Goal: Task Accomplishment & Management: Complete application form

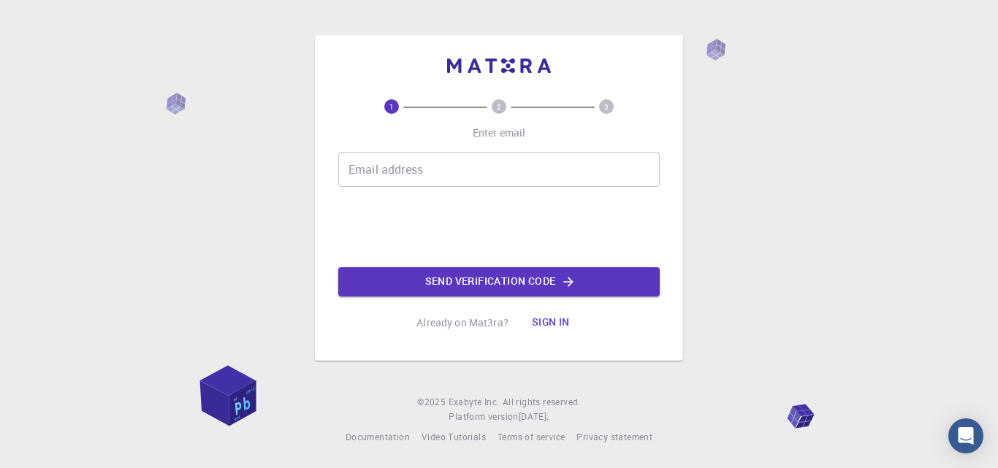
click at [514, 149] on div "1 2 3 Enter email Email address Email address Send verification code Already on…" at bounding box center [498, 218] width 321 height 238
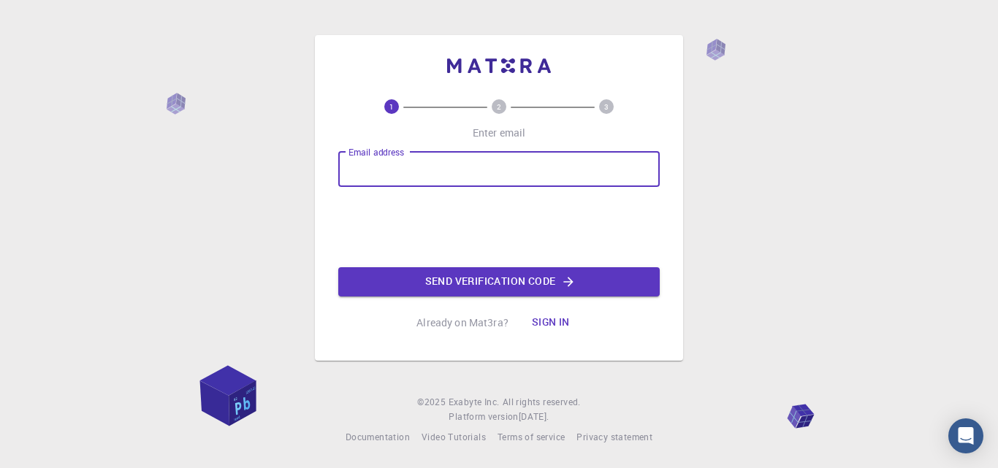
type input "[EMAIL_ADDRESS][DOMAIN_NAME]"
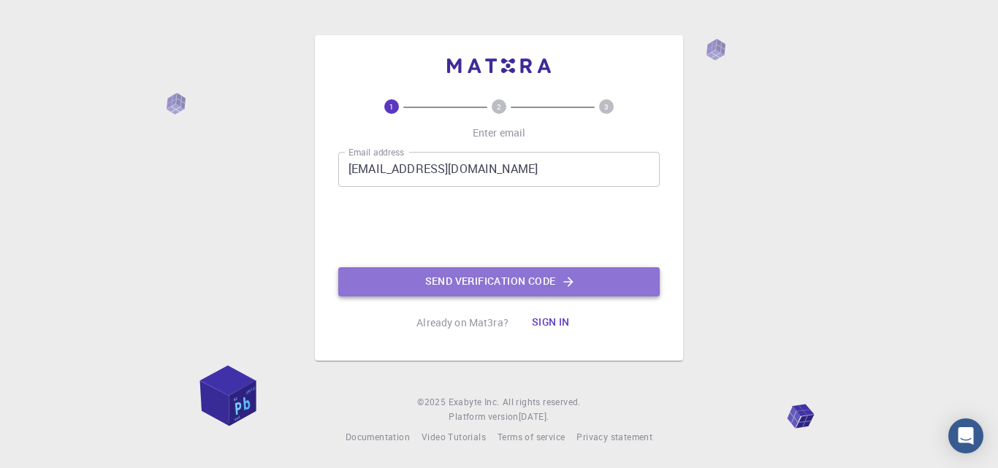
click at [435, 281] on button "Send verification code" at bounding box center [498, 281] width 321 height 29
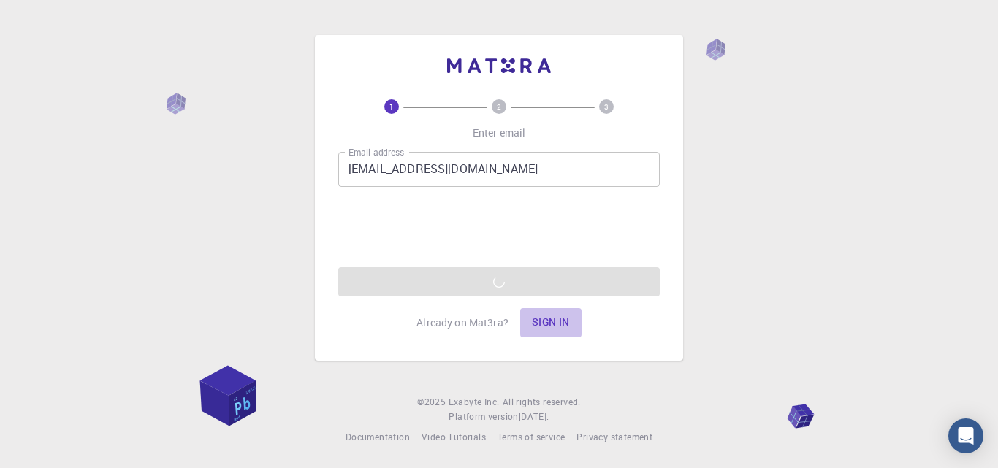
click at [544, 321] on button "Sign in" at bounding box center [550, 322] width 61 height 29
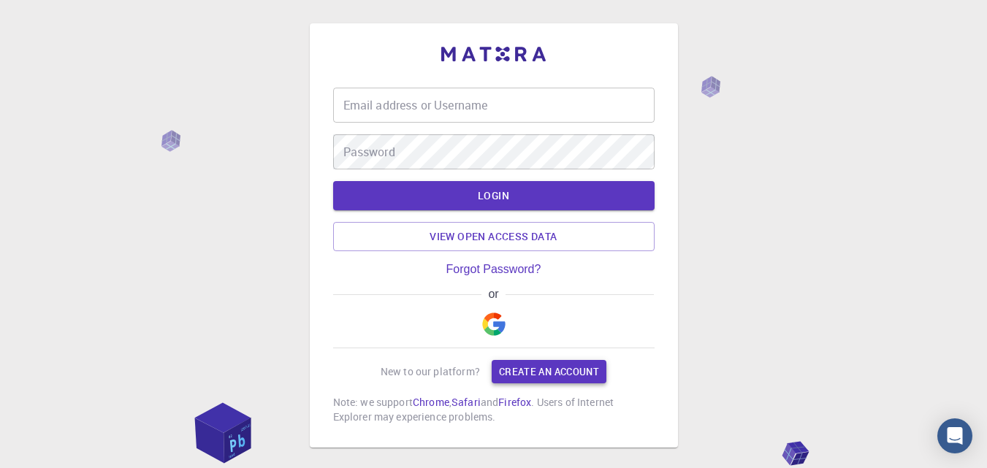
click at [520, 369] on link "Create an account" at bounding box center [549, 371] width 115 height 23
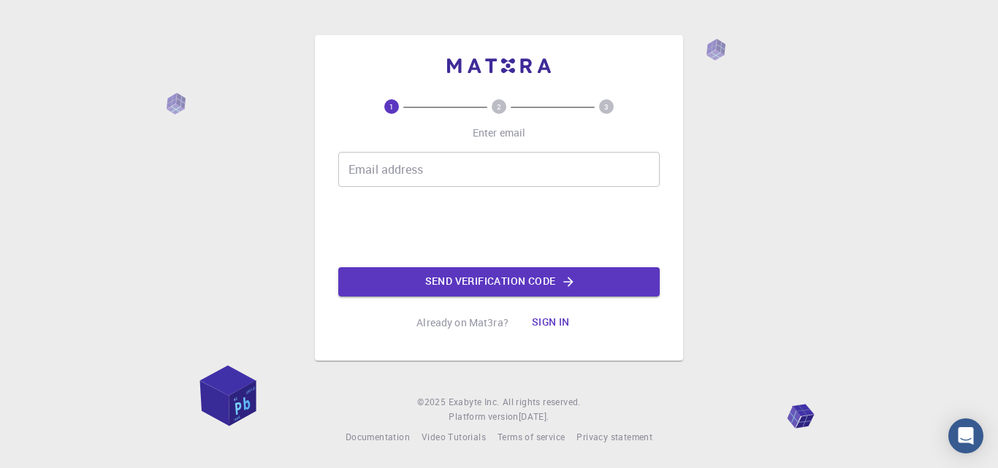
click at [517, 165] on input "Email address" at bounding box center [498, 169] width 321 height 35
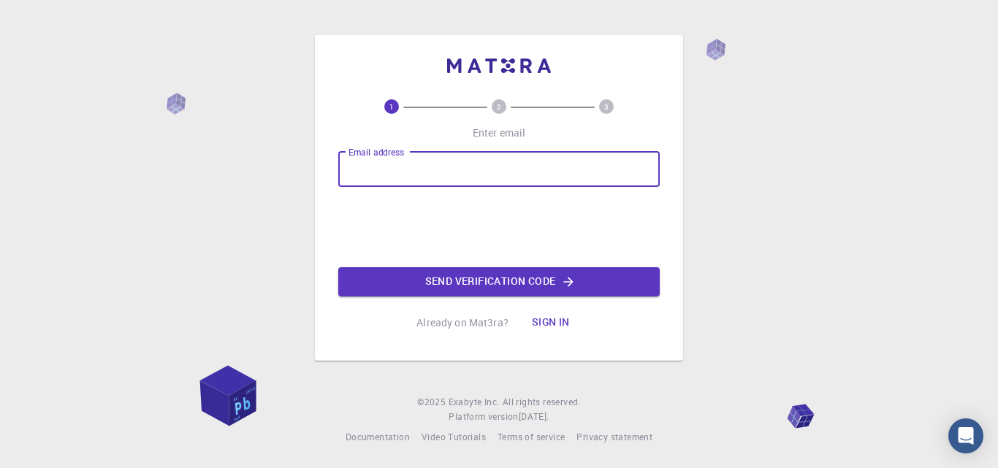
type input "[EMAIL_ADDRESS][DOMAIN_NAME]"
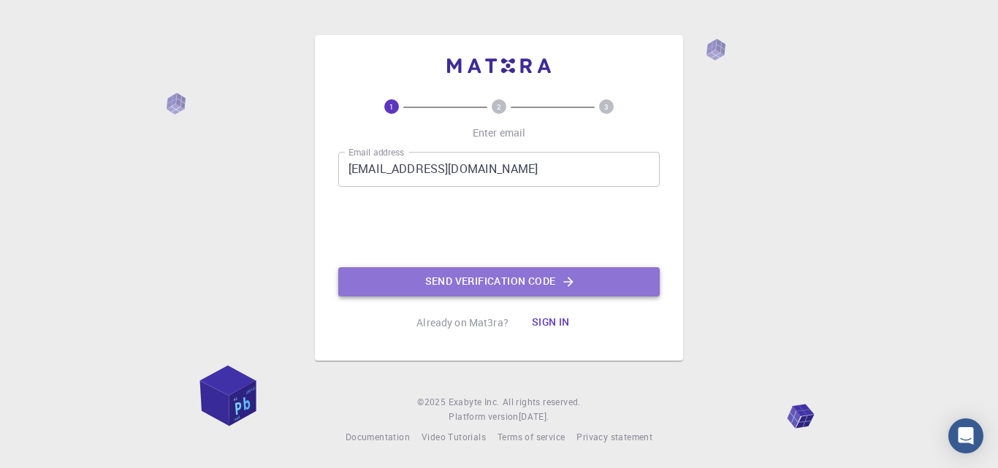
click at [473, 294] on button "Send verification code" at bounding box center [498, 281] width 321 height 29
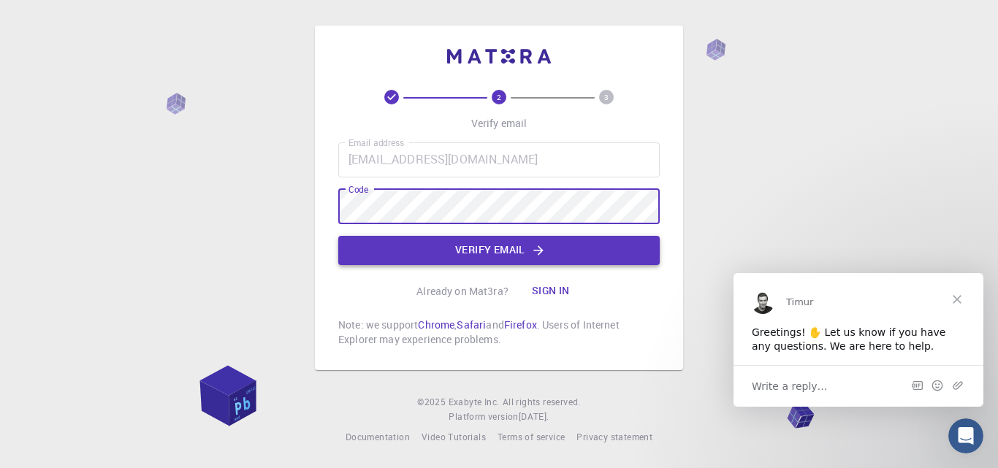
click at [509, 250] on button "Verify email" at bounding box center [498, 250] width 321 height 29
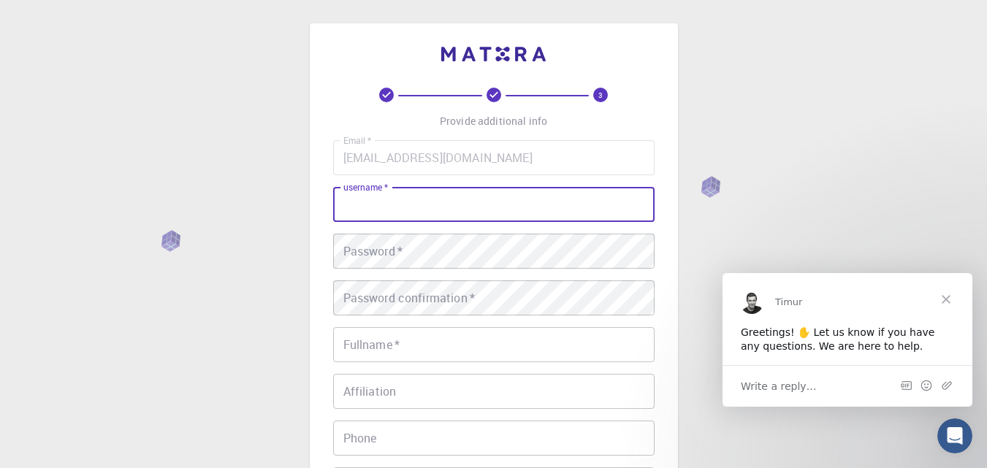
click at [503, 212] on input "username   *" at bounding box center [493, 204] width 321 height 35
type input "Md.Shams"
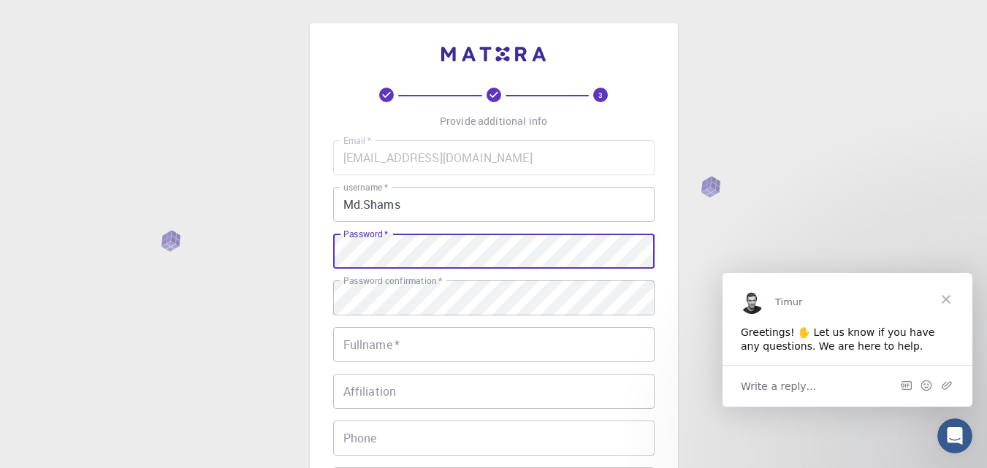
click at [416, 286] on label "Password confirmation   *" at bounding box center [392, 281] width 99 height 12
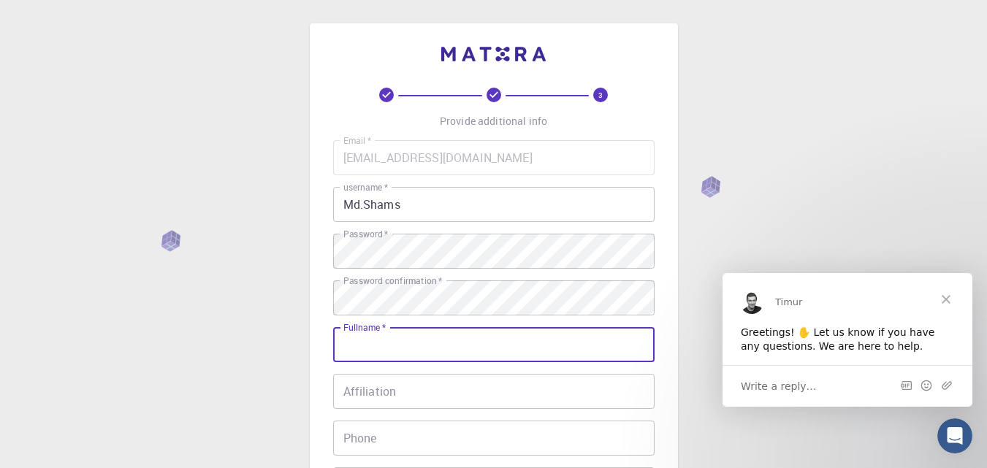
click at [419, 343] on input "Fullname   *" at bounding box center [493, 344] width 321 height 35
type input "[PERSON_NAME]"
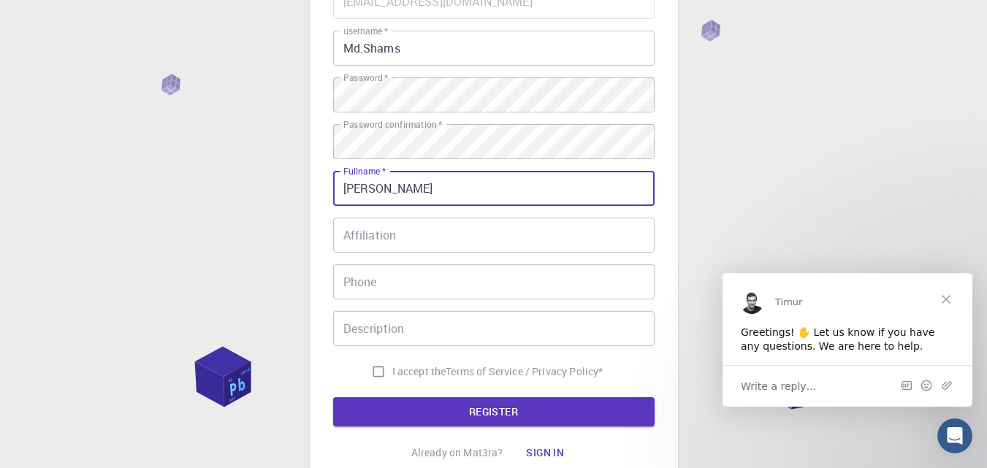
scroll to position [226, 0]
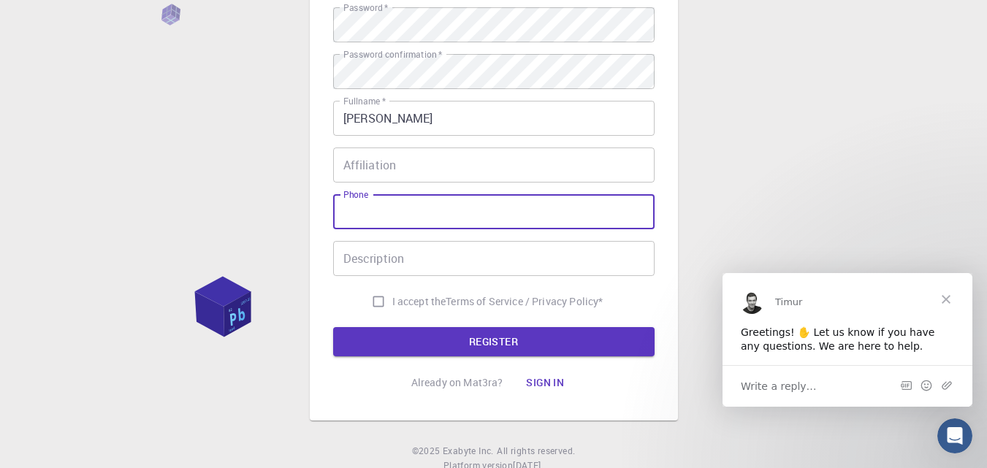
click at [609, 203] on input "Phone" at bounding box center [493, 211] width 321 height 35
type input "01518926333"
click at [414, 303] on span "I accept the" at bounding box center [419, 301] width 54 height 15
click at [392, 303] on input "I accept the Terms of Service / Privacy Policy *" at bounding box center [379, 302] width 28 height 28
checkbox input "true"
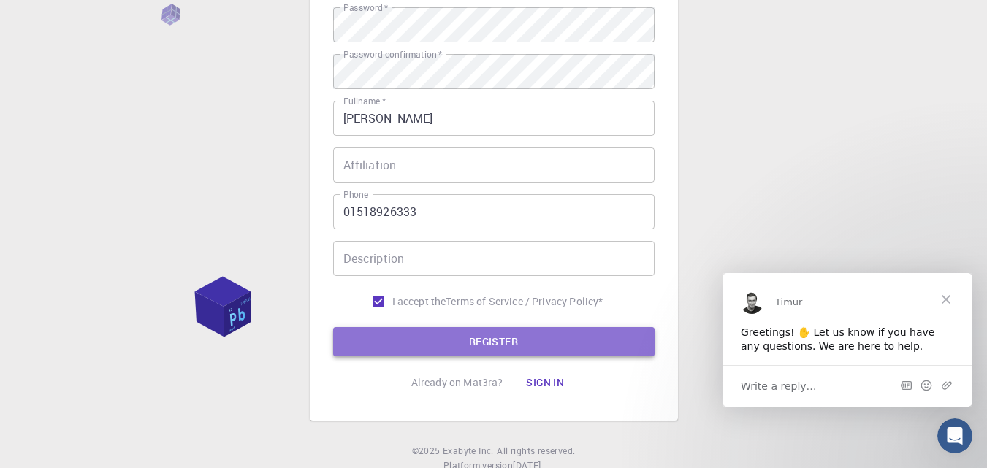
click at [419, 332] on button "REGISTER" at bounding box center [493, 341] width 321 height 29
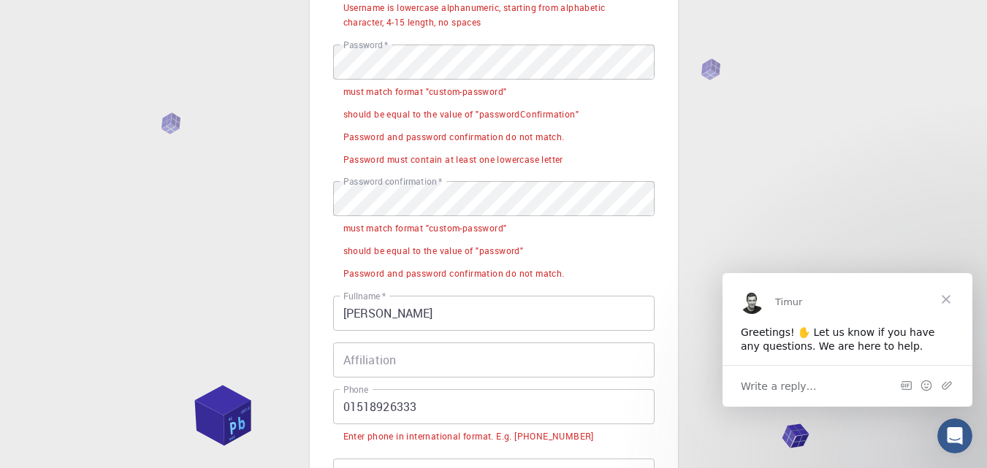
scroll to position [264, 0]
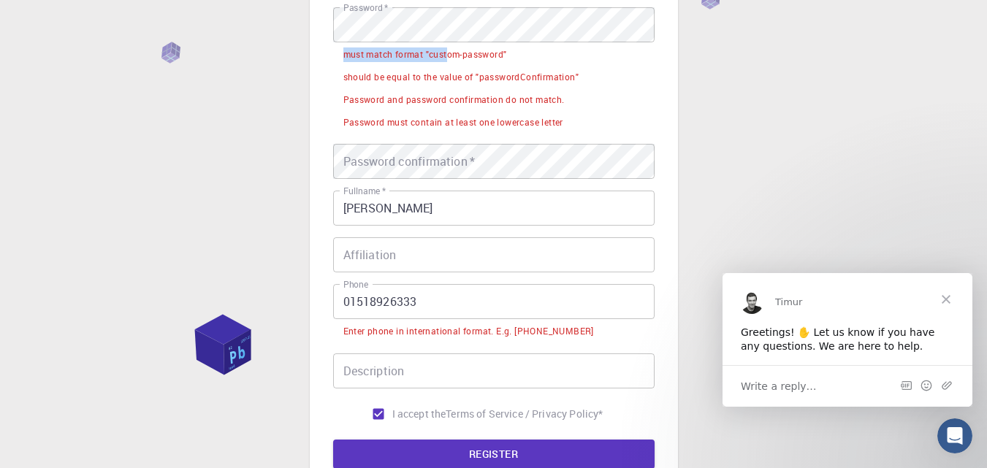
click at [448, 28] on div "Password   * Password   * must match format "custom-password" should be equal t…" at bounding box center [493, 70] width 321 height 126
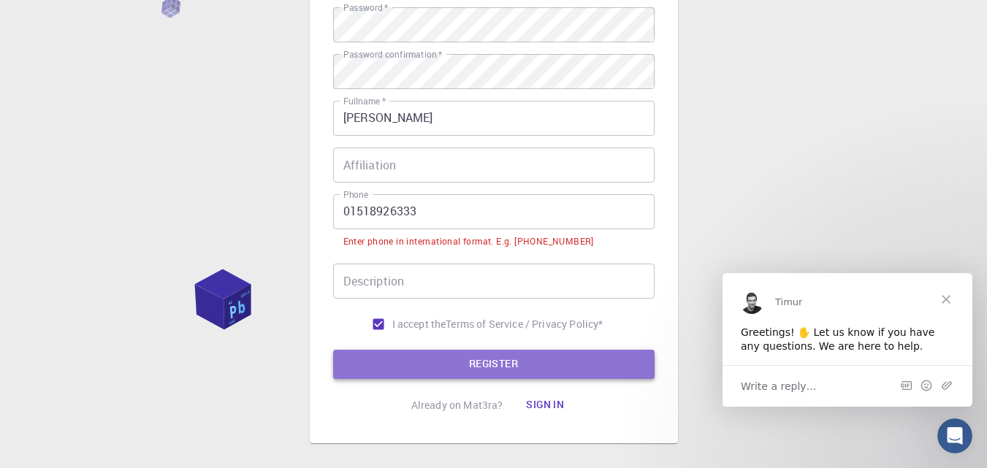
click at [441, 360] on button "REGISTER" at bounding box center [493, 364] width 321 height 29
click at [472, 354] on button "REGISTER" at bounding box center [493, 364] width 321 height 29
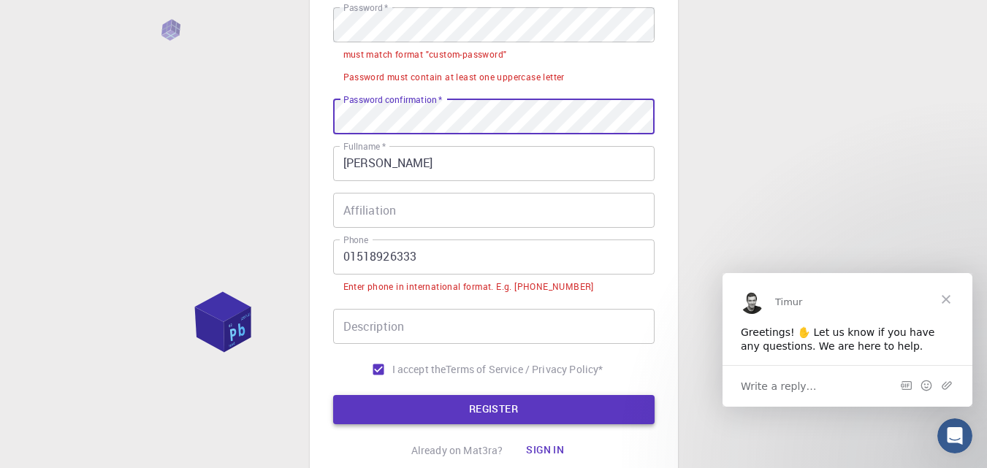
click at [432, 411] on button "REGISTER" at bounding box center [493, 409] width 321 height 29
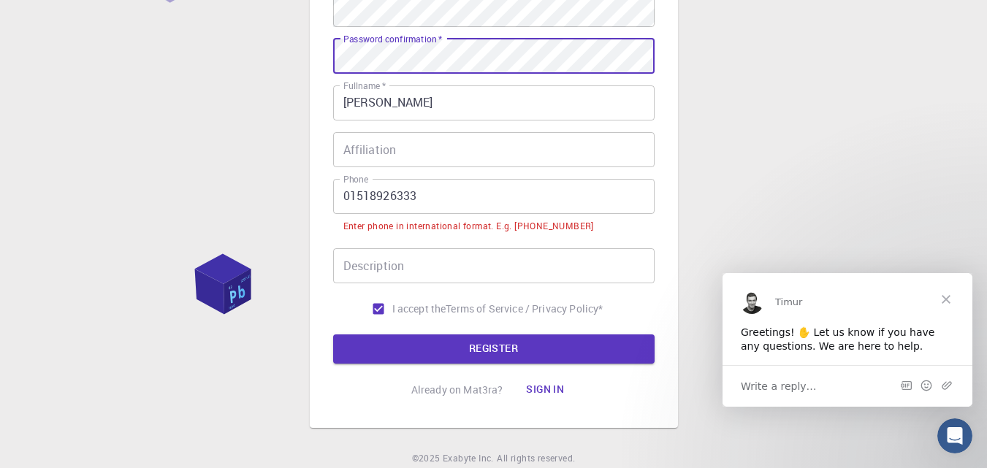
scroll to position [280, 0]
click at [618, 347] on button "REGISTER" at bounding box center [493, 348] width 321 height 29
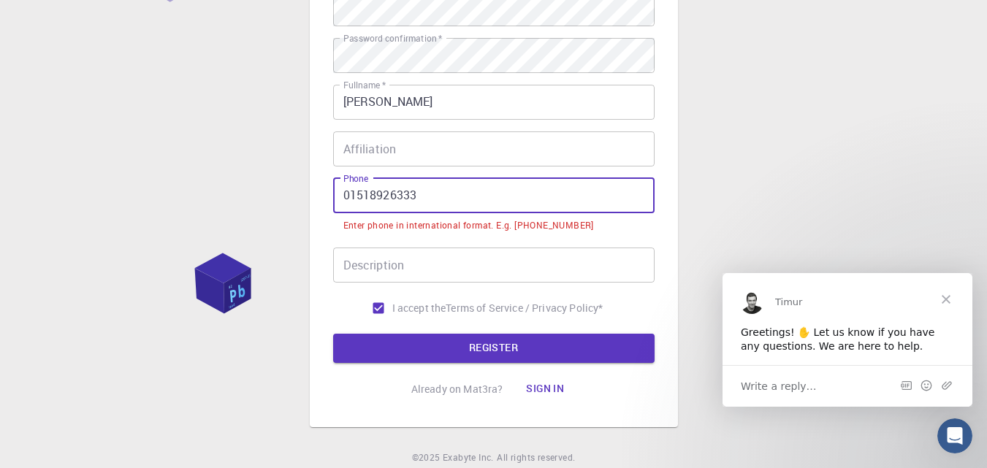
click at [586, 203] on input "01518926333" at bounding box center [493, 195] width 321 height 35
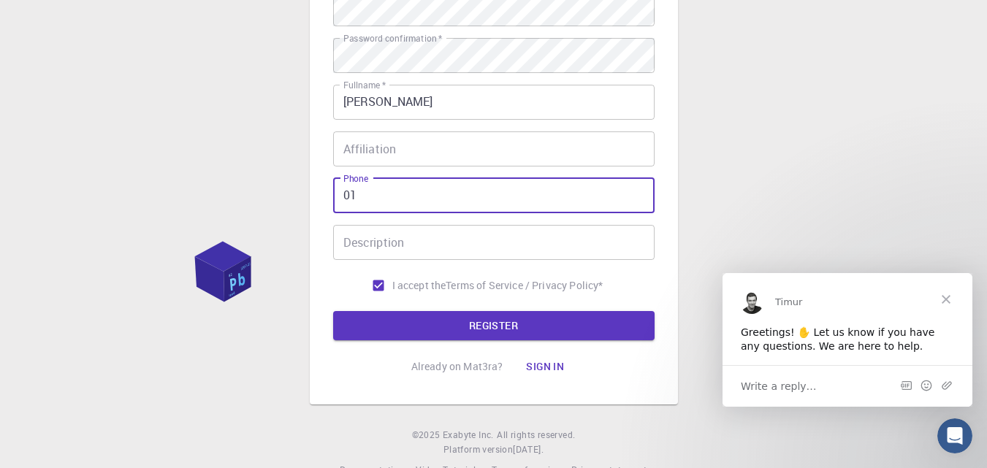
type input "0"
click at [465, 327] on button "REGISTER" at bounding box center [493, 325] width 321 height 29
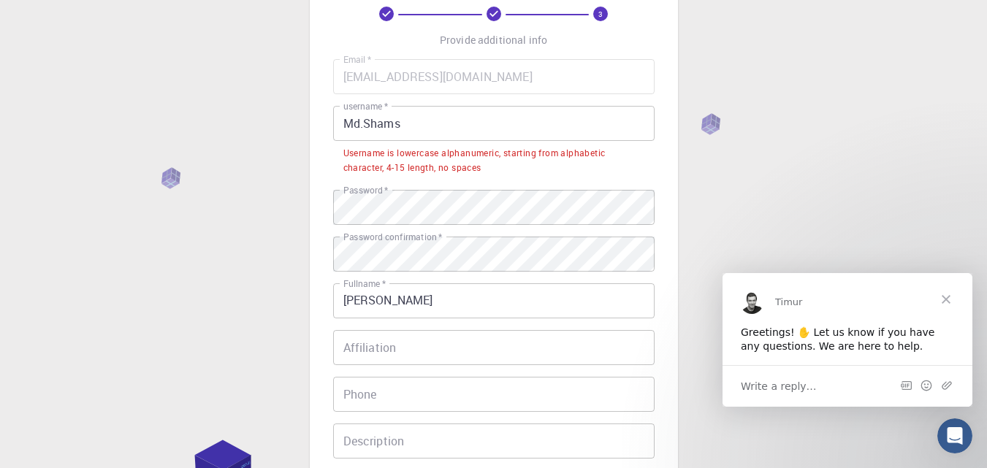
scroll to position [77, 0]
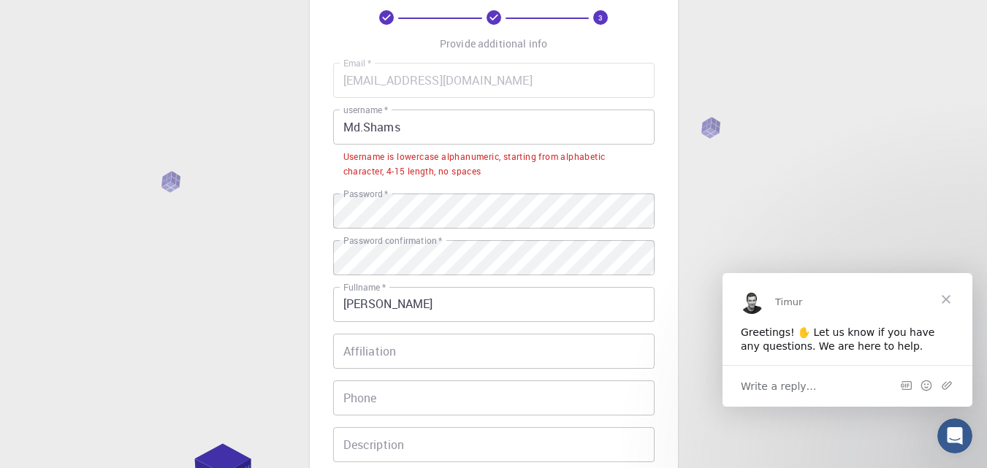
drag, startPoint x: 581, startPoint y: 108, endPoint x: 561, endPoint y: 116, distance: 21.3
click at [561, 116] on div "Email   * [EMAIL_ADDRESS][DOMAIN_NAME] Email   * username   * Md.Shams username…" at bounding box center [493, 282] width 321 height 439
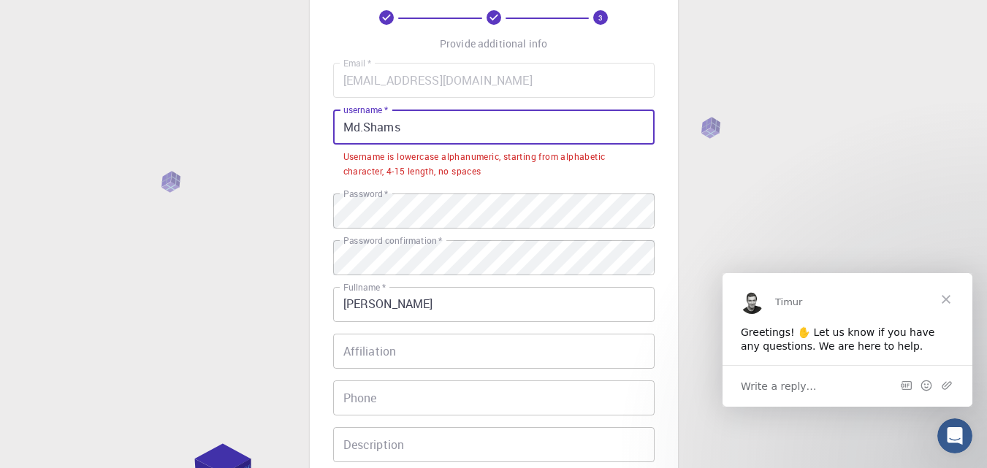
click at [561, 116] on input "Md.Shams" at bounding box center [493, 127] width 321 height 35
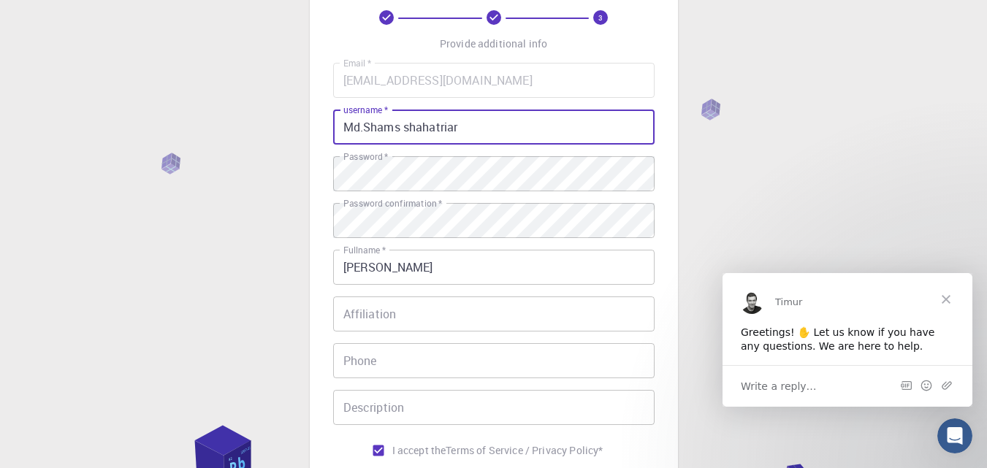
scroll to position [275, 0]
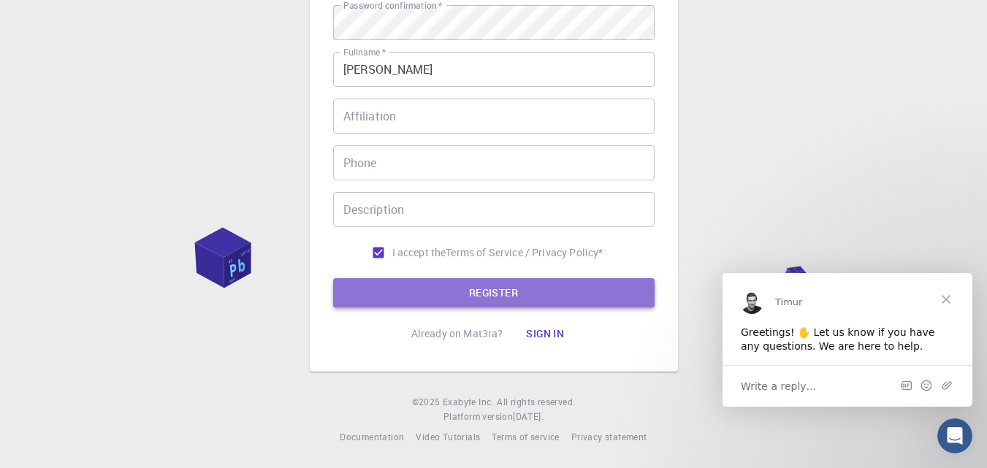
click at [526, 300] on button "REGISTER" at bounding box center [493, 292] width 321 height 29
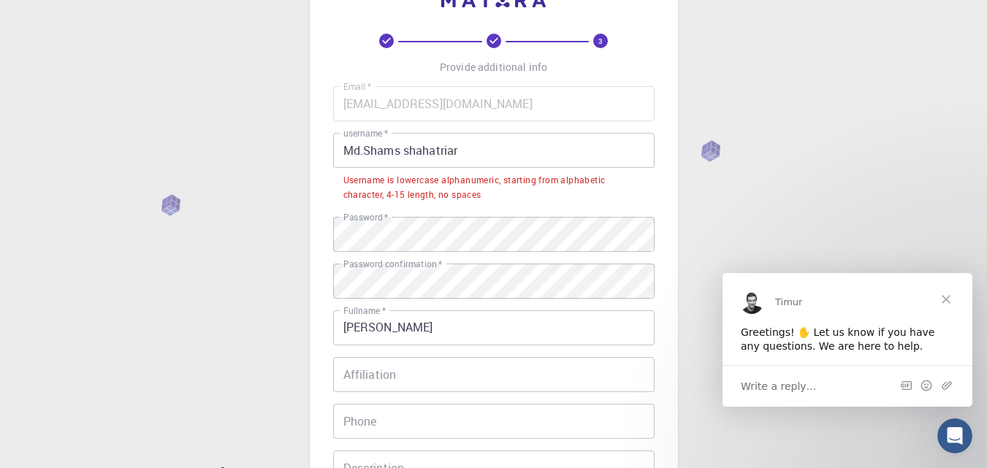
scroll to position [56, 0]
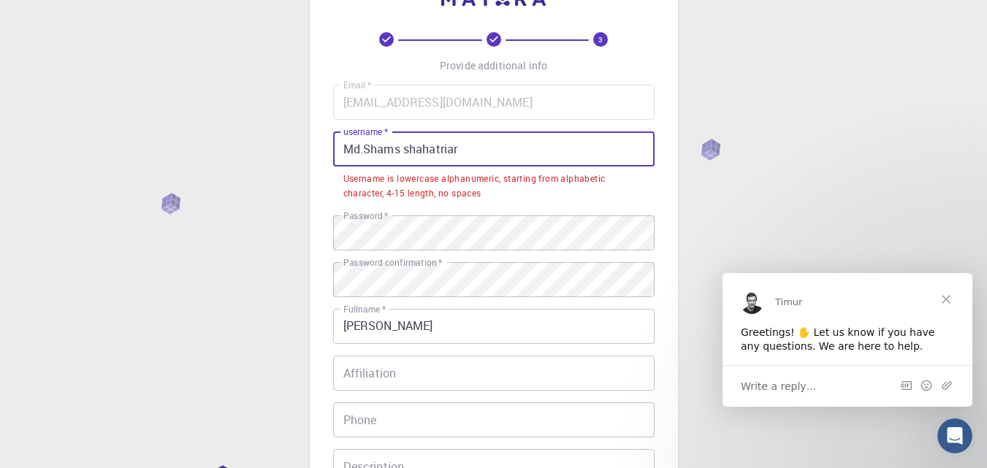
click at [577, 148] on input "Md.Shams shahatriar" at bounding box center [493, 149] width 321 height 35
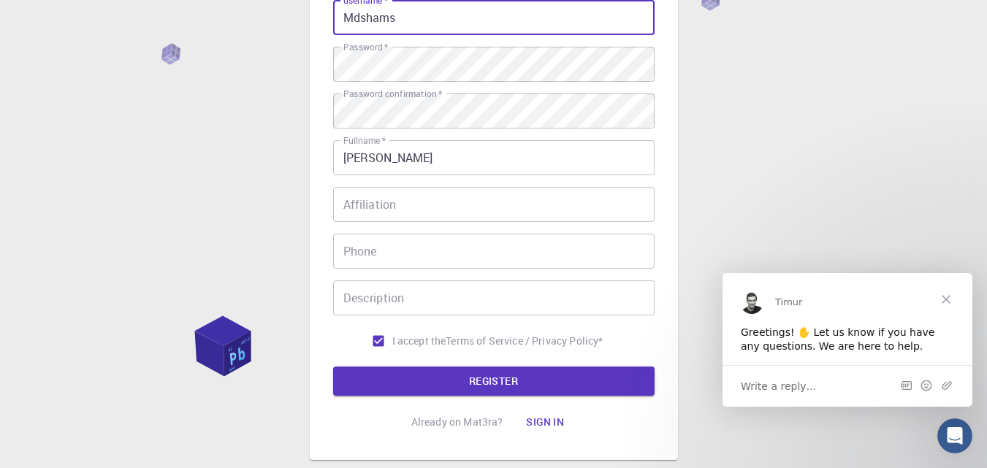
scroll to position [240, 0]
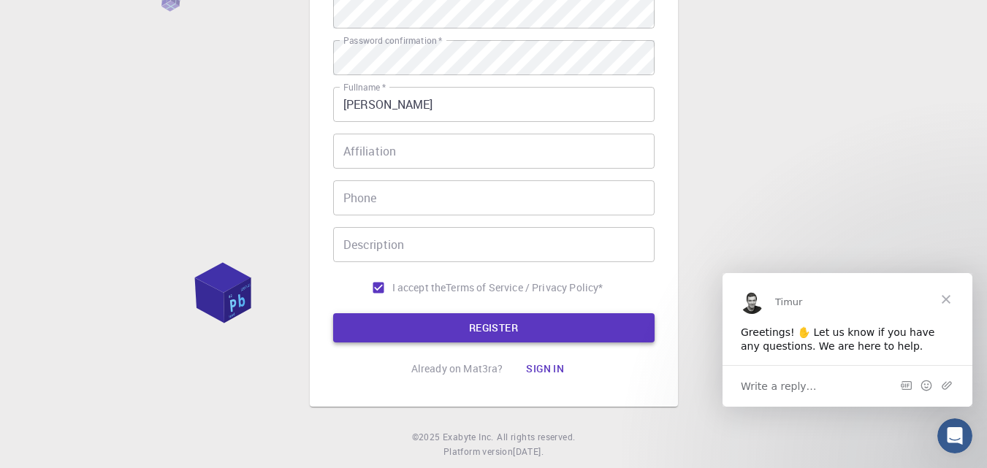
click at [601, 327] on button "REGISTER" at bounding box center [493, 327] width 321 height 29
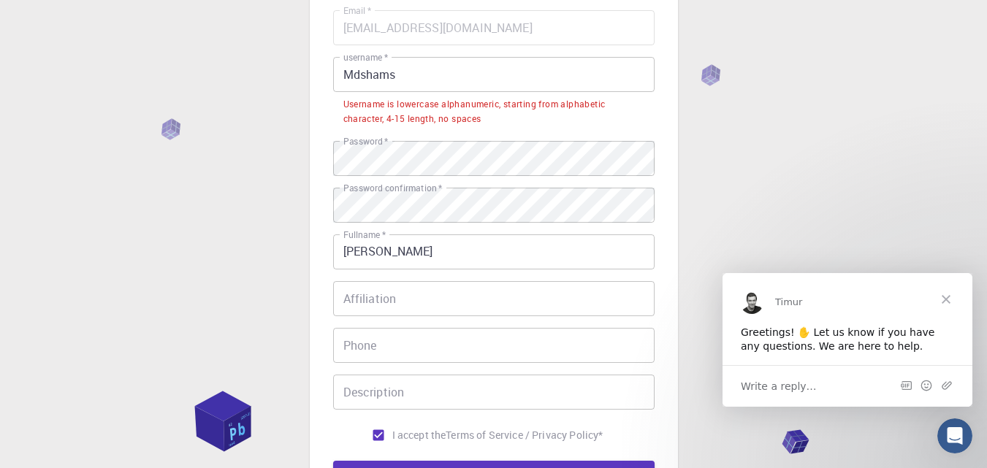
scroll to position [117, 0]
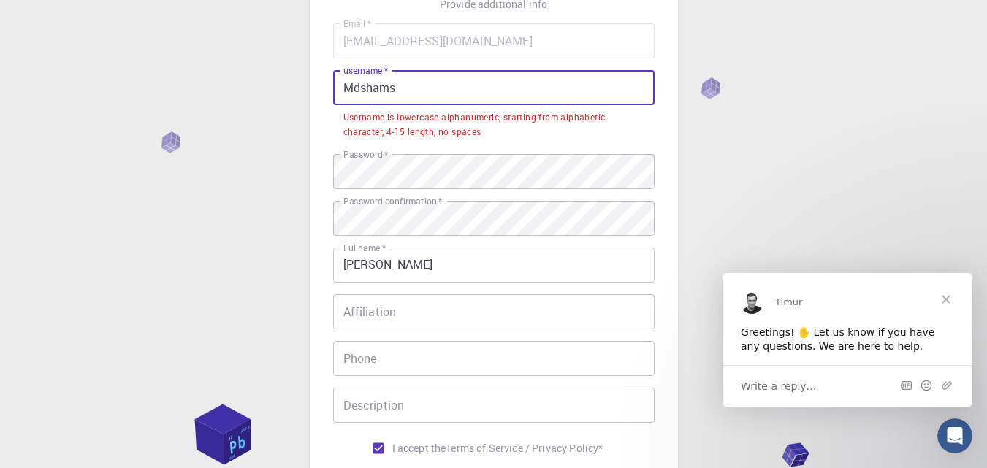
click at [568, 88] on input "Mdshams" at bounding box center [493, 87] width 321 height 35
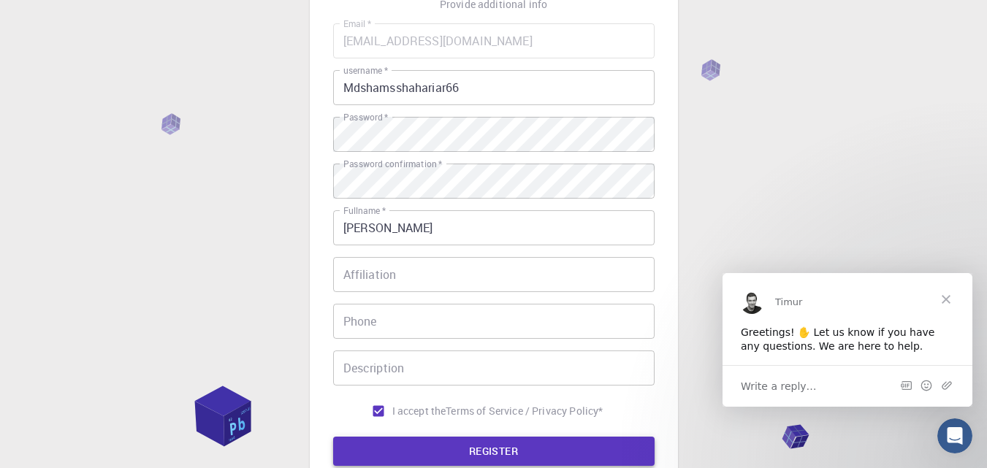
drag, startPoint x: 406, startPoint y: 435, endPoint x: 371, endPoint y: 450, distance: 38.0
click at [371, 450] on button "REGISTER" at bounding box center [493, 451] width 321 height 29
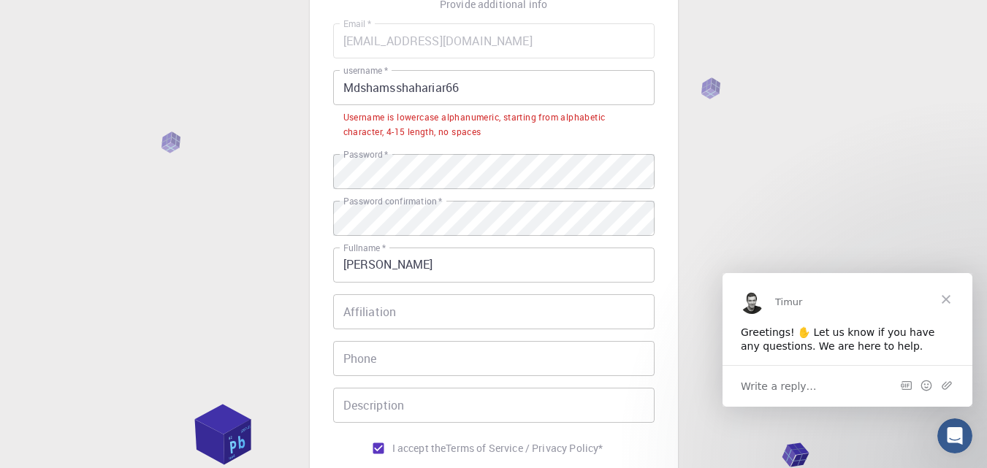
click at [350, 82] on input "Mdshamsshahariar66" at bounding box center [493, 87] width 321 height 35
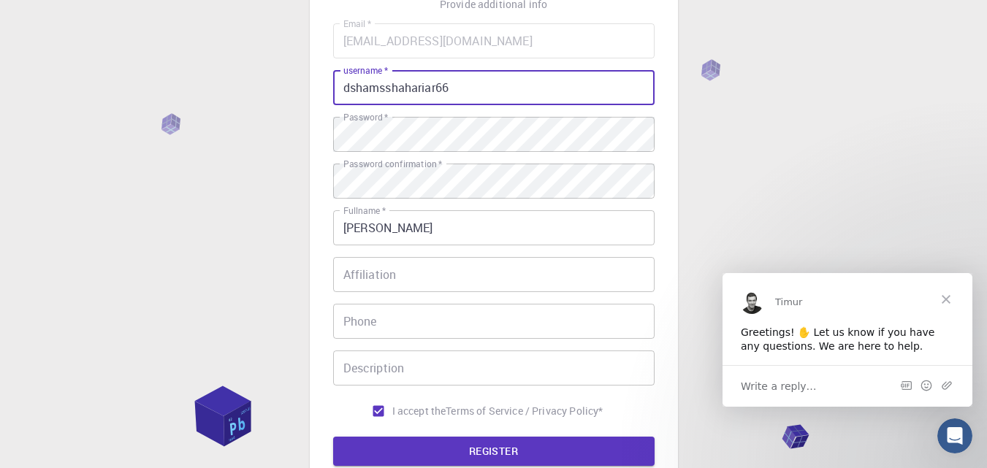
click at [349, 88] on input "dshamsshahariar66" at bounding box center [493, 87] width 321 height 35
click at [395, 456] on button "REGISTER" at bounding box center [493, 451] width 321 height 29
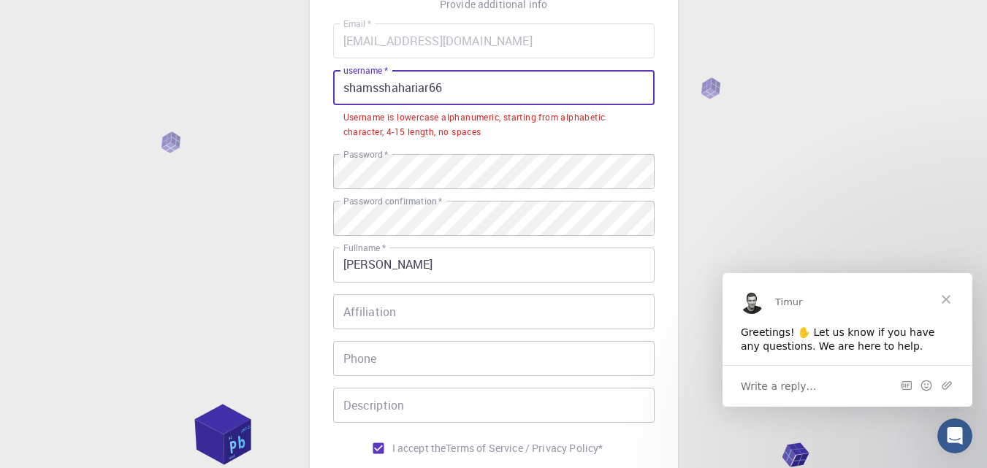
click at [530, 99] on input "shamsshahariar66" at bounding box center [493, 87] width 321 height 35
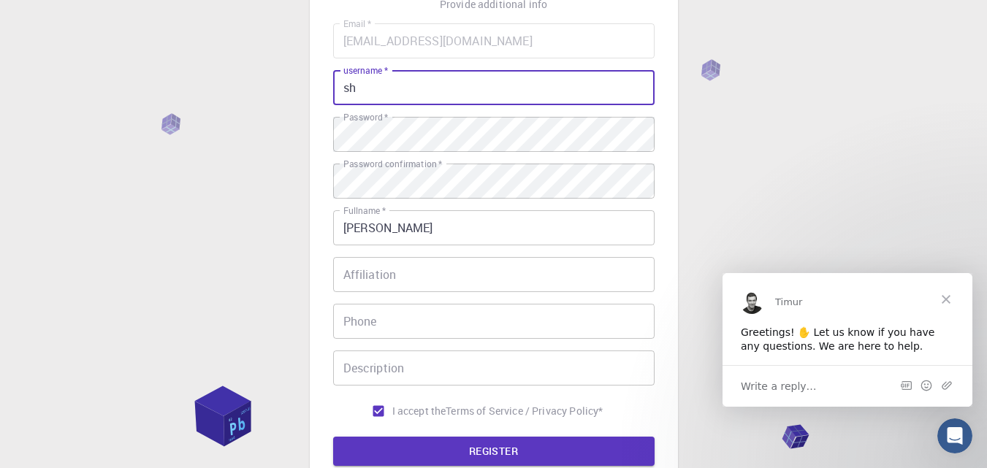
type input "s"
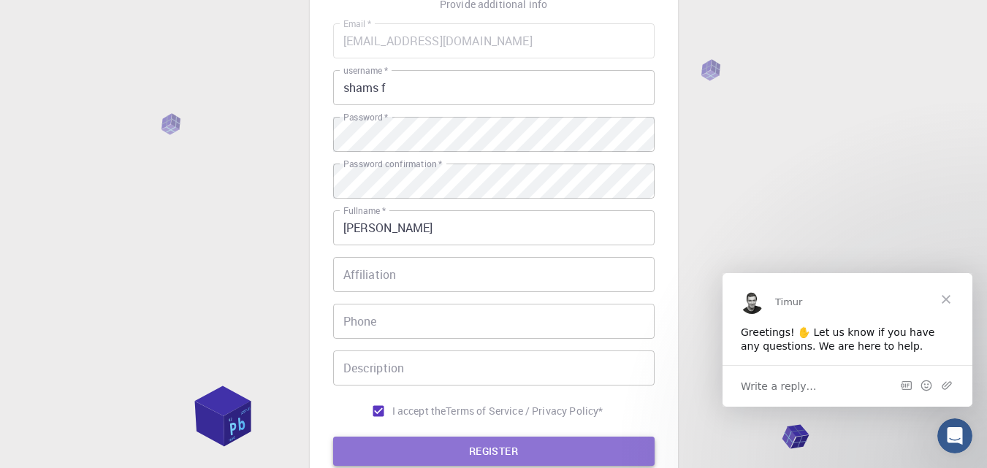
click at [422, 458] on button "REGISTER" at bounding box center [493, 451] width 321 height 29
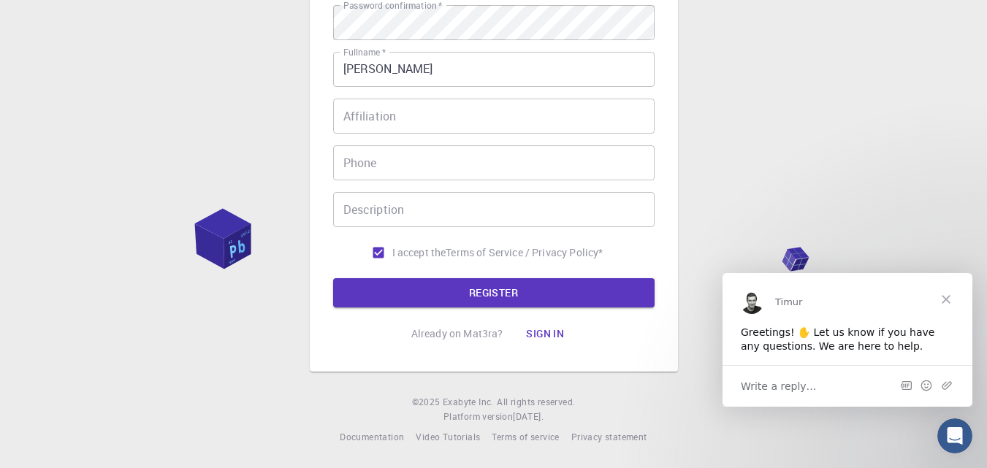
scroll to position [0, 0]
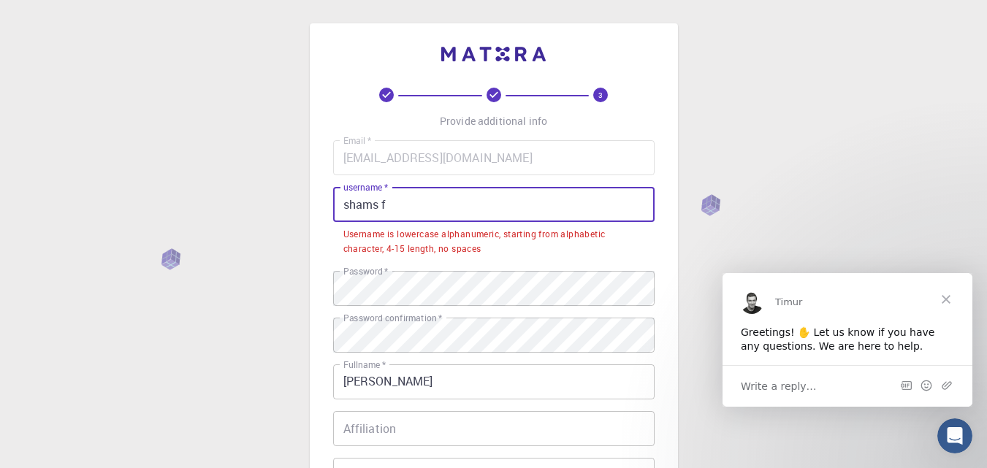
click at [490, 207] on input "shams f" at bounding box center [493, 204] width 321 height 35
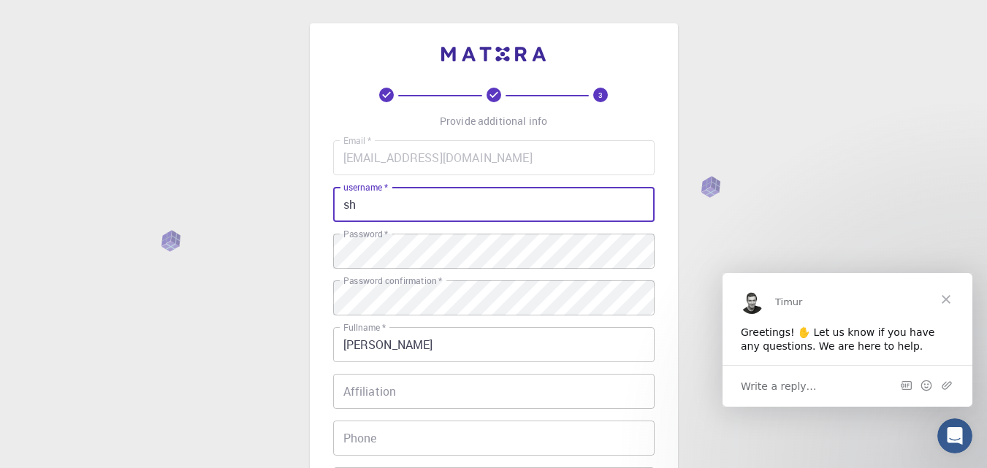
type input "s"
type input "a"
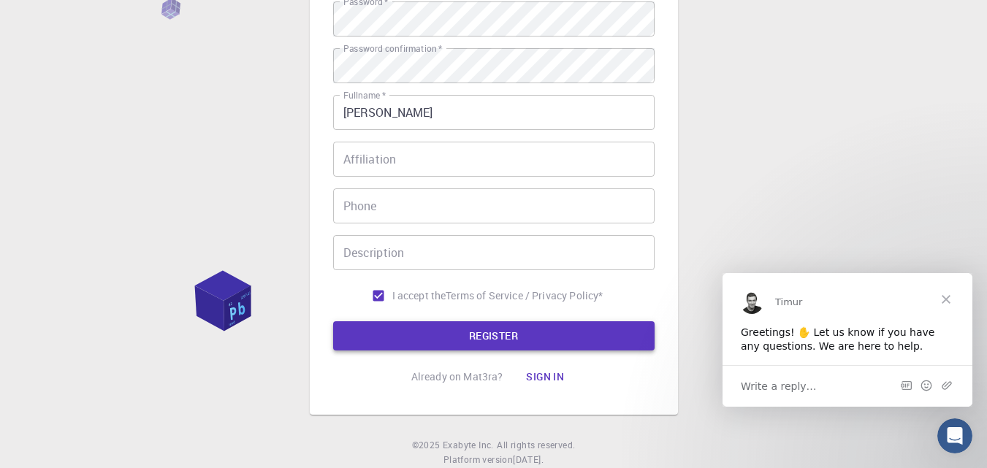
click at [584, 340] on button "REGISTER" at bounding box center [493, 335] width 321 height 29
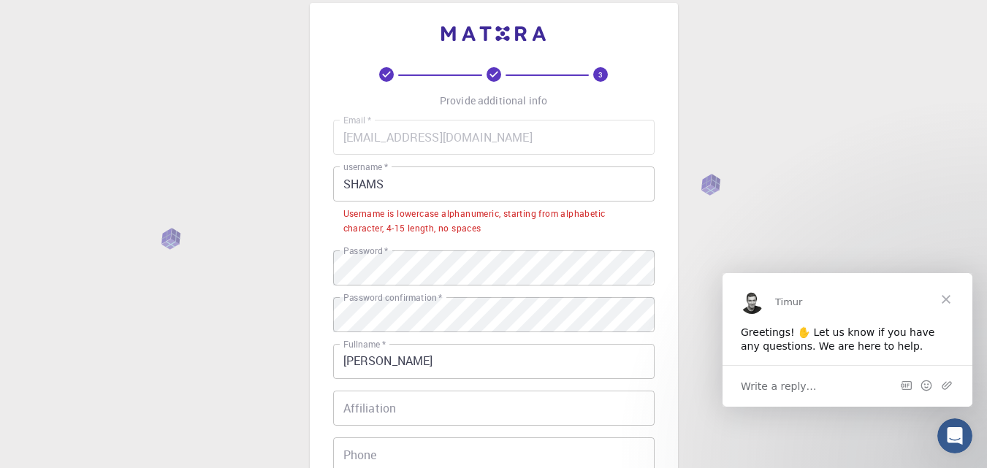
scroll to position [34, 0]
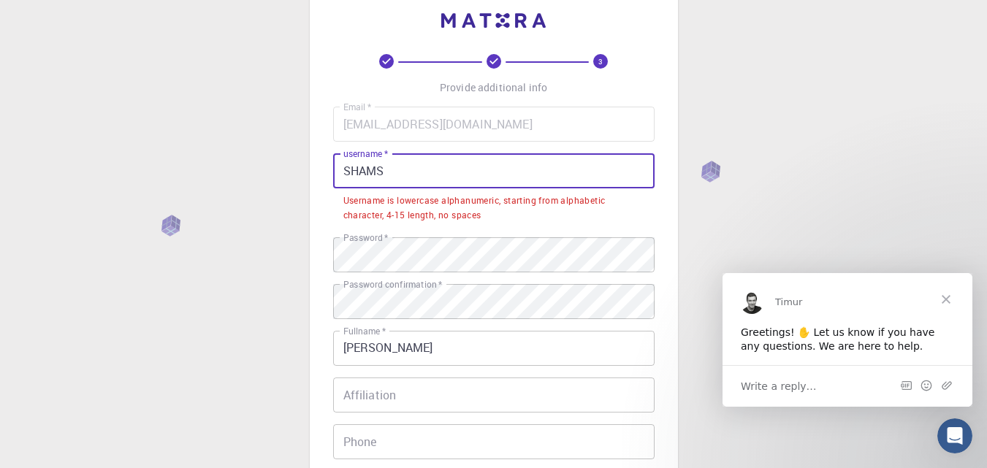
click at [498, 164] on input "SHAMS" at bounding box center [493, 170] width 321 height 35
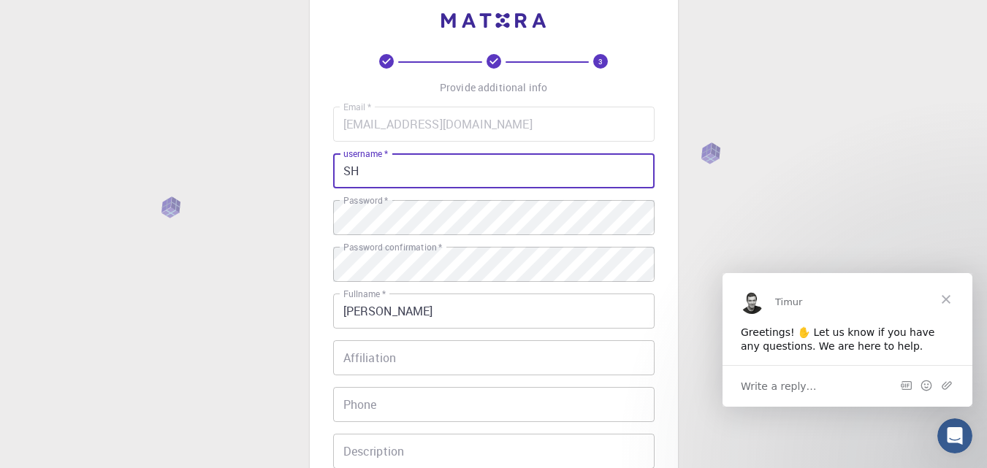
type input "S"
click at [392, 177] on input "shahariarrahmanshams" at bounding box center [493, 170] width 321 height 35
click at [438, 174] on input "[PERSON_NAME]" at bounding box center [493, 170] width 321 height 35
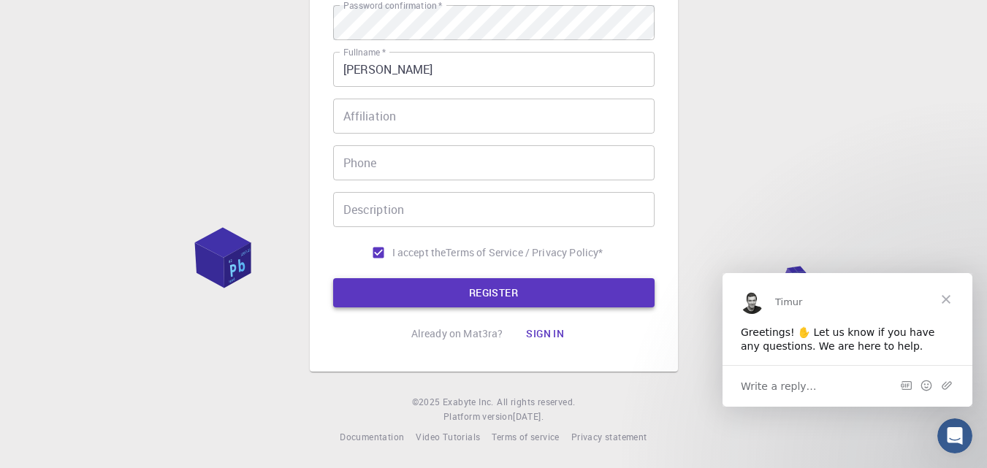
click at [597, 292] on button "REGISTER" at bounding box center [493, 292] width 321 height 29
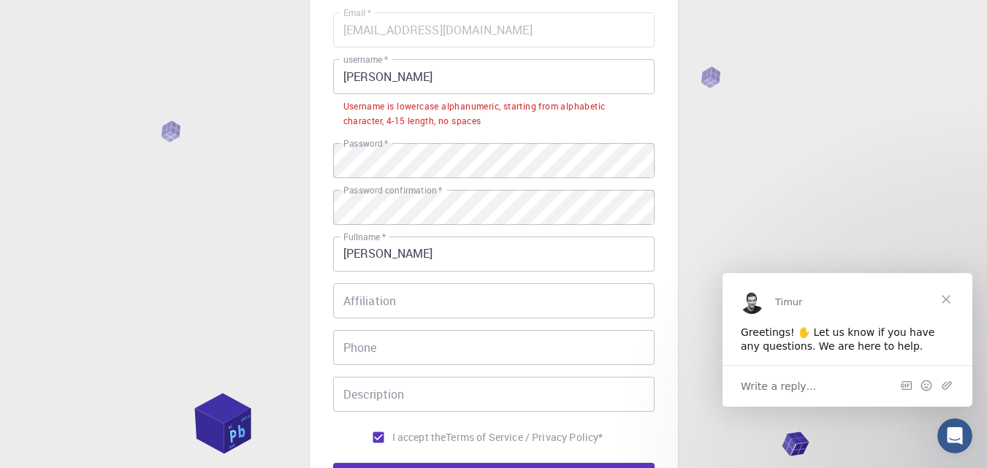
scroll to position [129, 0]
click at [346, 75] on input "[PERSON_NAME]" at bounding box center [493, 75] width 321 height 35
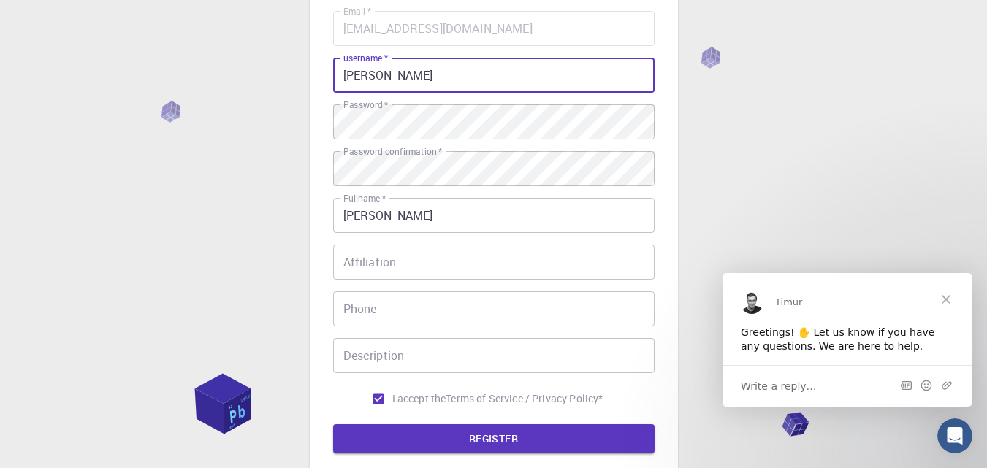
click at [403, 79] on input "[PERSON_NAME]" at bounding box center [493, 75] width 321 height 35
click at [449, 77] on input "[PERSON_NAME]" at bounding box center [493, 75] width 321 height 35
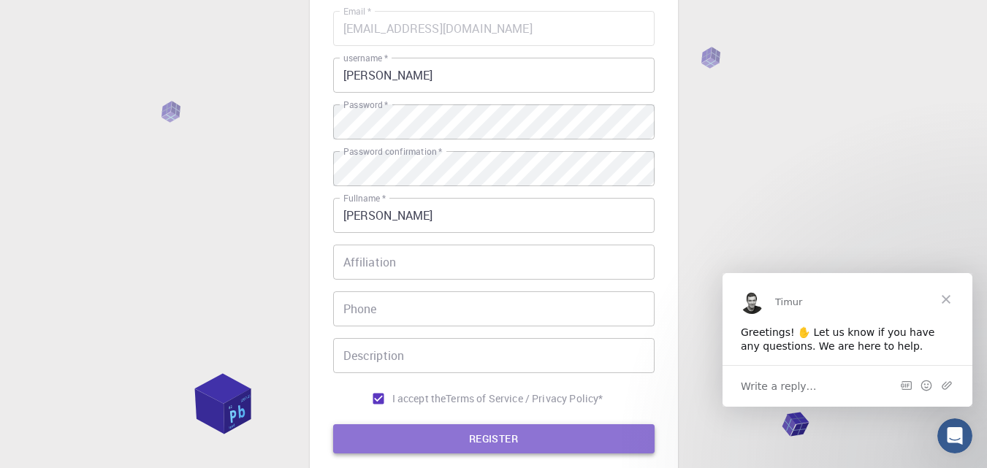
click at [416, 440] on button "REGISTER" at bounding box center [493, 438] width 321 height 29
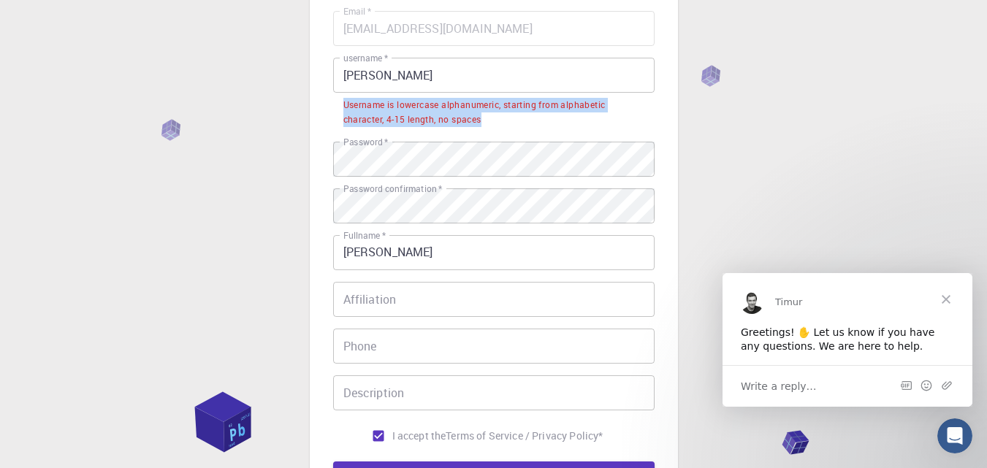
drag, startPoint x: 343, startPoint y: 103, endPoint x: 484, endPoint y: 133, distance: 144.9
click at [484, 133] on div "Email   * [EMAIL_ADDRESS][DOMAIN_NAME] Email   * username   * [PERSON_NAME] Sha…" at bounding box center [493, 230] width 321 height 439
copy div "Username is lowercase alphanumeric, starting from alphabetic character, 4-15 le…"
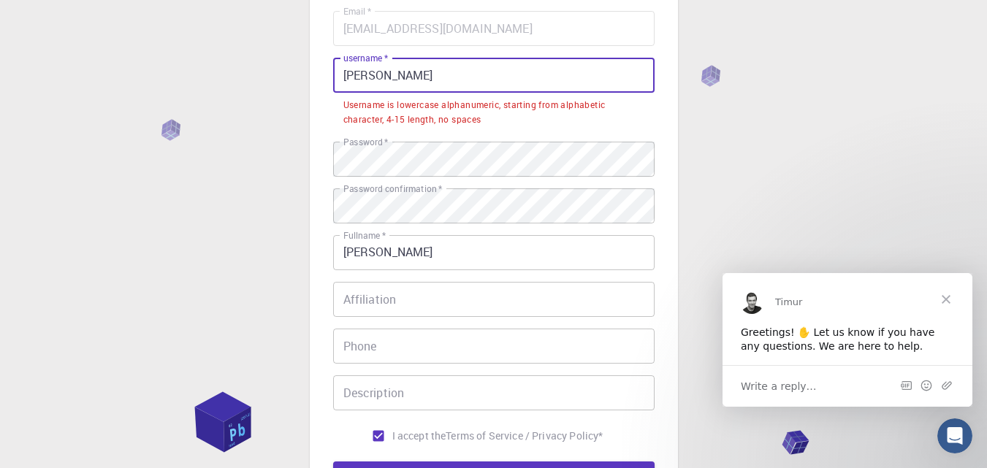
click at [497, 72] on input "[PERSON_NAME]" at bounding box center [493, 75] width 321 height 35
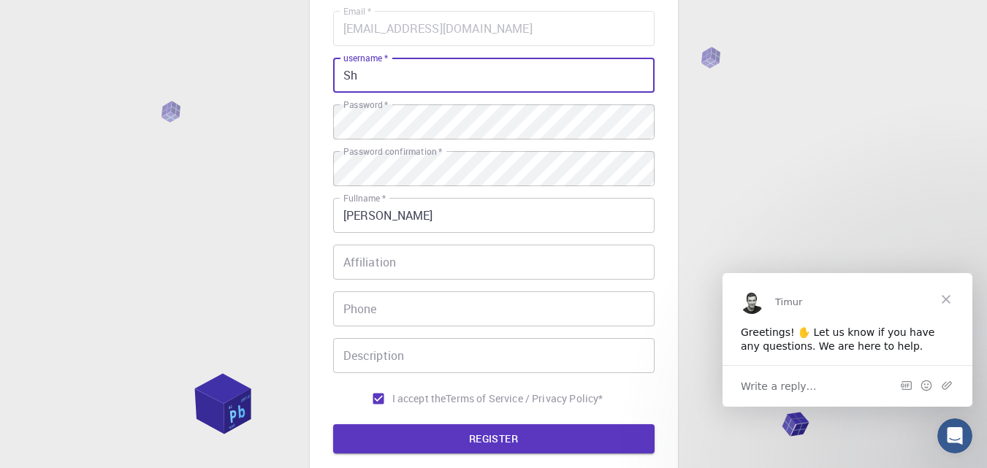
type input "S"
type input "R"
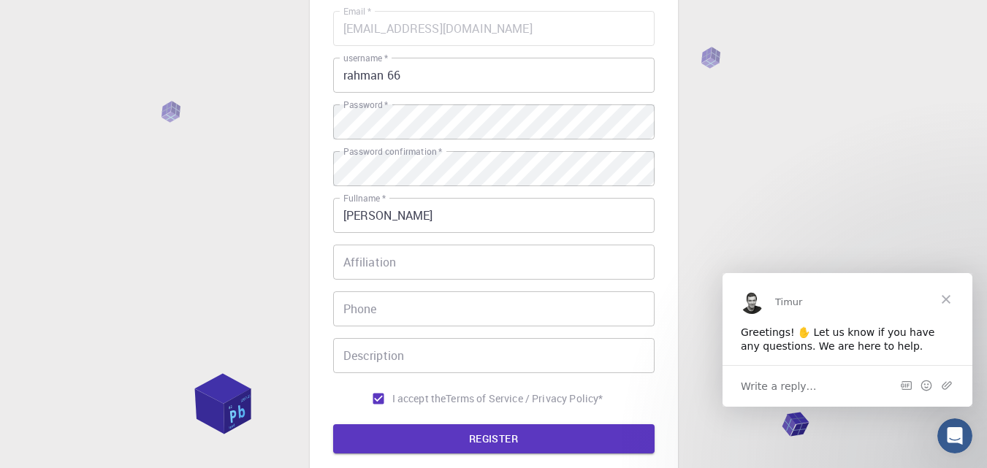
click at [457, 454] on div "3 Provide additional info Email   * [EMAIL_ADDRESS][DOMAIN_NAME] Email   * user…" at bounding box center [493, 226] width 321 height 536
click at [457, 439] on button "REGISTER" at bounding box center [493, 438] width 321 height 29
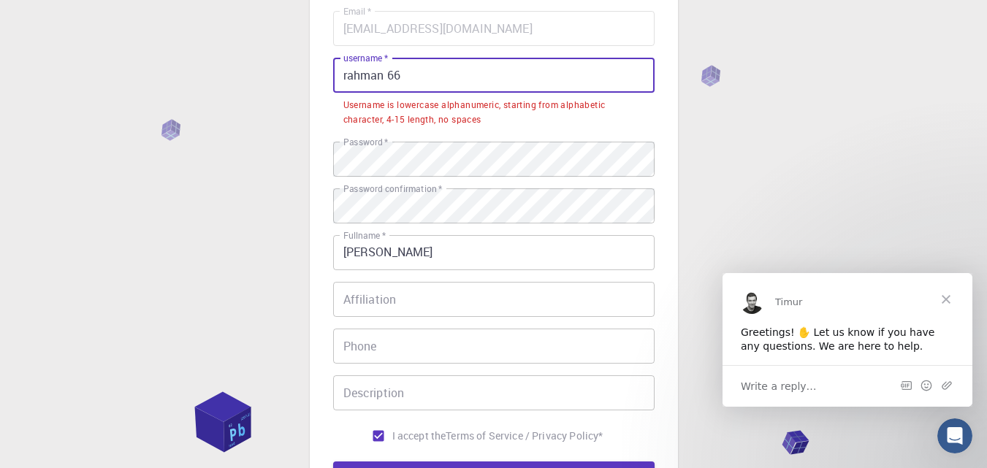
click at [389, 77] on input "rahman 66" at bounding box center [493, 75] width 321 height 35
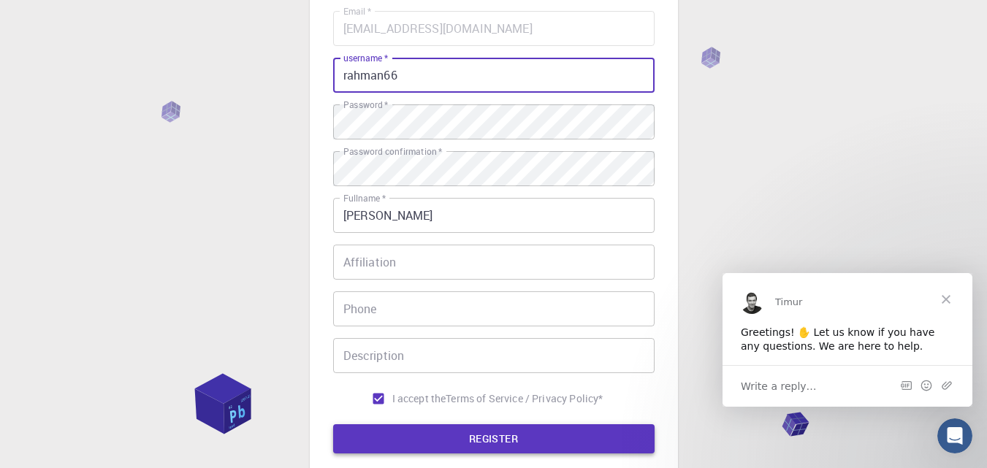
type input "rahman66"
click at [472, 447] on button "REGISTER" at bounding box center [493, 438] width 321 height 29
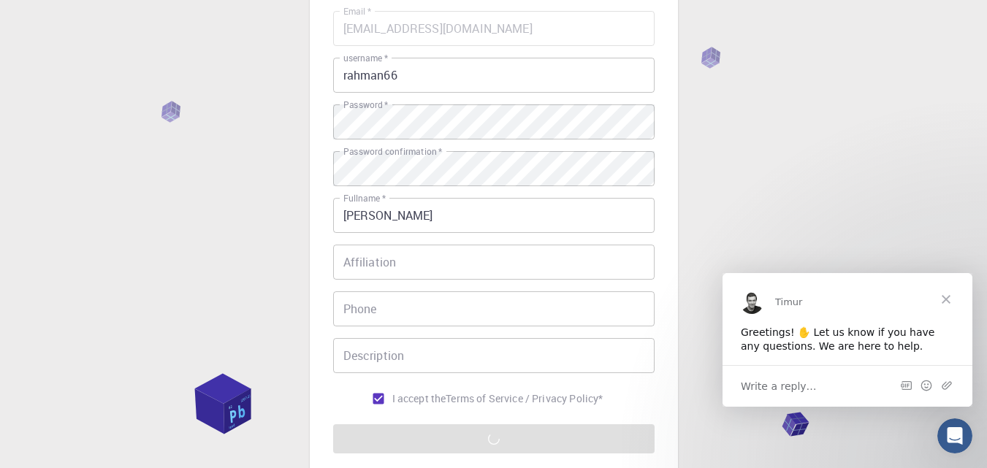
click at [953, 302] on span "Close" at bounding box center [946, 299] width 53 height 53
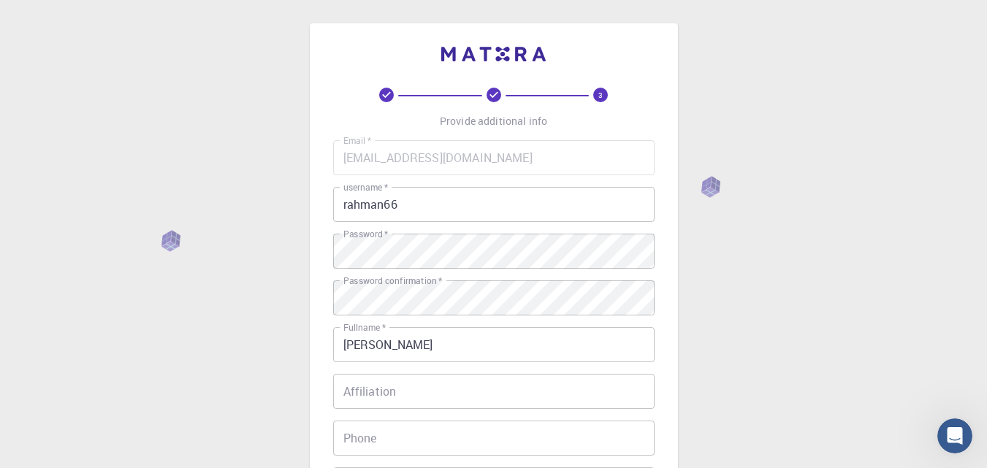
scroll to position [275, 0]
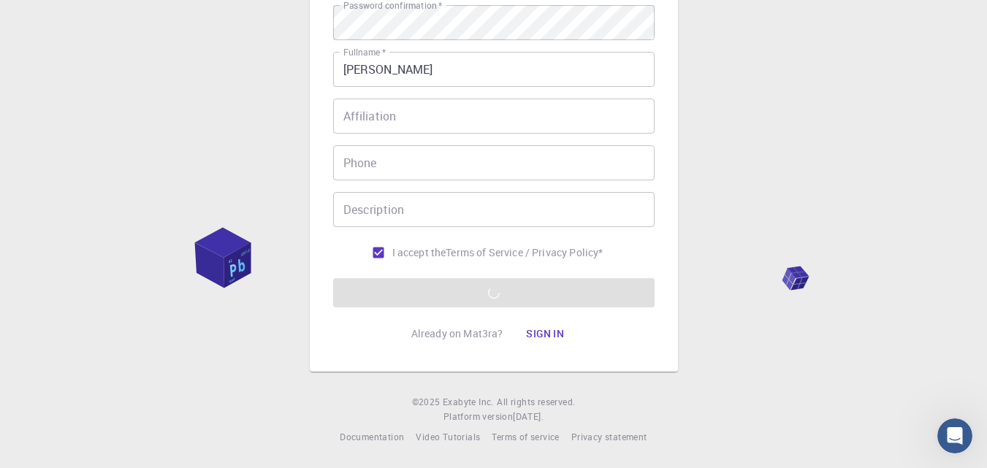
click at [980, 458] on div "3 Provide additional info Email   * [EMAIL_ADDRESS][DOMAIN_NAME] Email   * user…" at bounding box center [493, 97] width 987 height 744
drag, startPoint x: 980, startPoint y: 458, endPoint x: 997, endPoint y: 362, distance: 97.9
click at [987, 362] on html "3 Provide additional info Email   * [EMAIL_ADDRESS][DOMAIN_NAME] Email   * user…" at bounding box center [493, 97] width 987 height 744
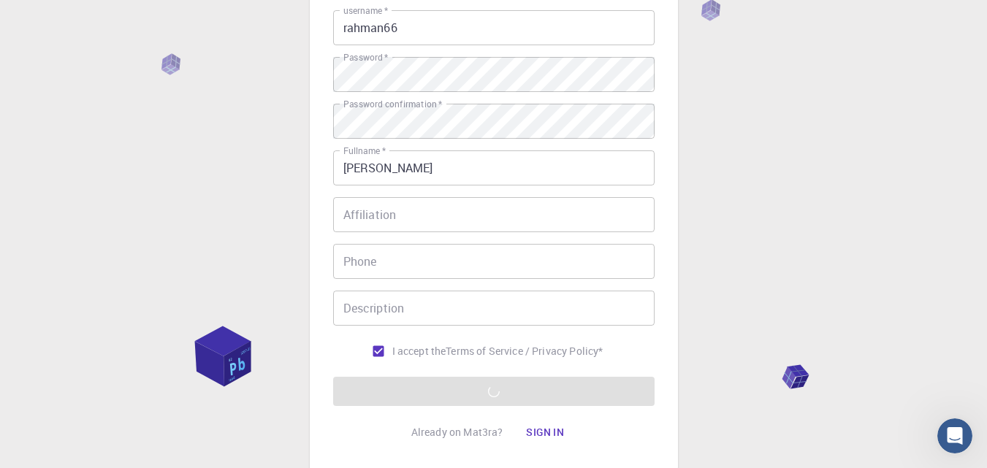
scroll to position [180, 0]
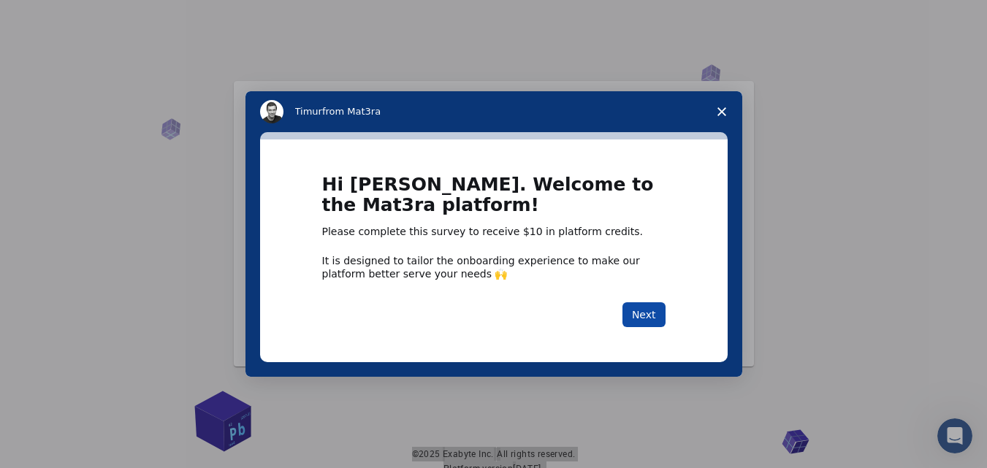
click at [644, 308] on button "Next" at bounding box center [643, 314] width 43 height 25
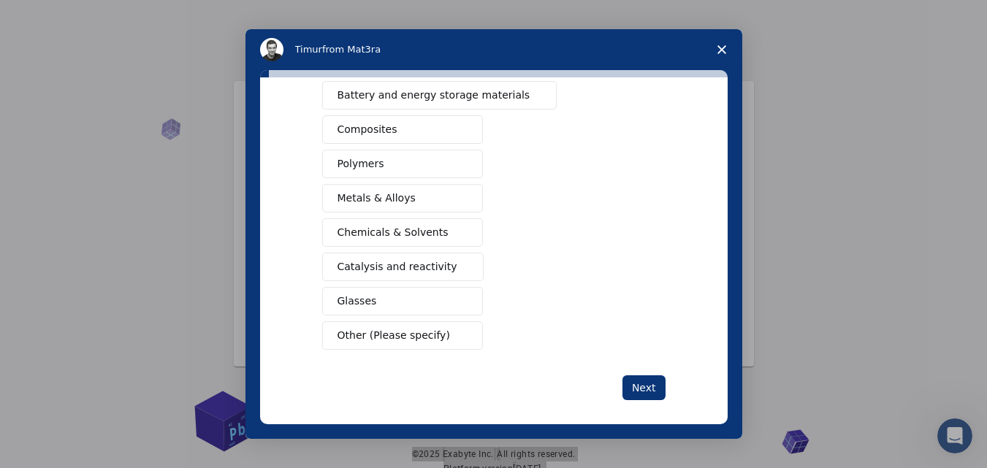
scroll to position [237, 0]
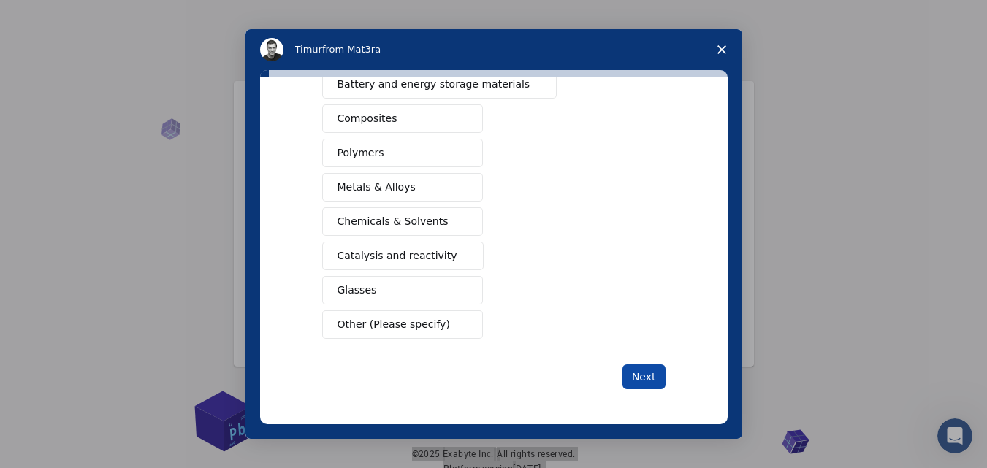
drag, startPoint x: 650, startPoint y: 386, endPoint x: 643, endPoint y: 376, distance: 12.2
click at [643, 376] on button "Next" at bounding box center [643, 377] width 43 height 25
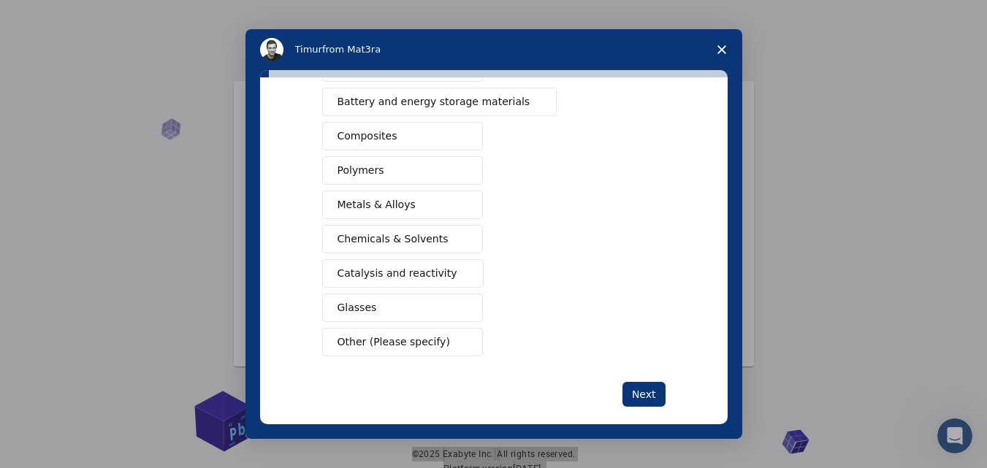
scroll to position [169, 0]
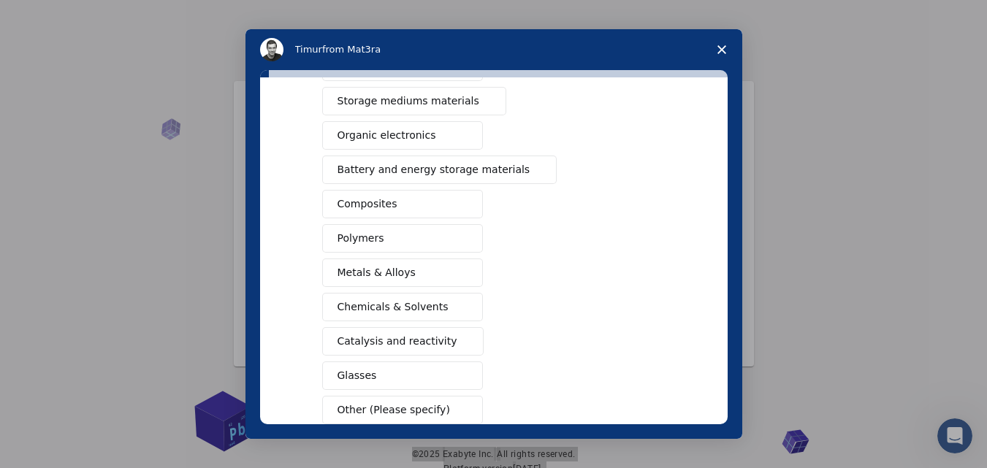
drag, startPoint x: 731, startPoint y: 202, endPoint x: 729, endPoint y: 237, distance: 35.1
click at [729, 237] on div "What type(s) of materials are you interested in? This is a required response Se…" at bounding box center [493, 254] width 497 height 369
drag, startPoint x: 718, startPoint y: 229, endPoint x: 717, endPoint y: 322, distance: 92.8
click at [717, 322] on div "What type(s) of materials are you interested in? This is a required response Se…" at bounding box center [494, 250] width 468 height 347
drag, startPoint x: 728, startPoint y: 302, endPoint x: 725, endPoint y: 322, distance: 20.7
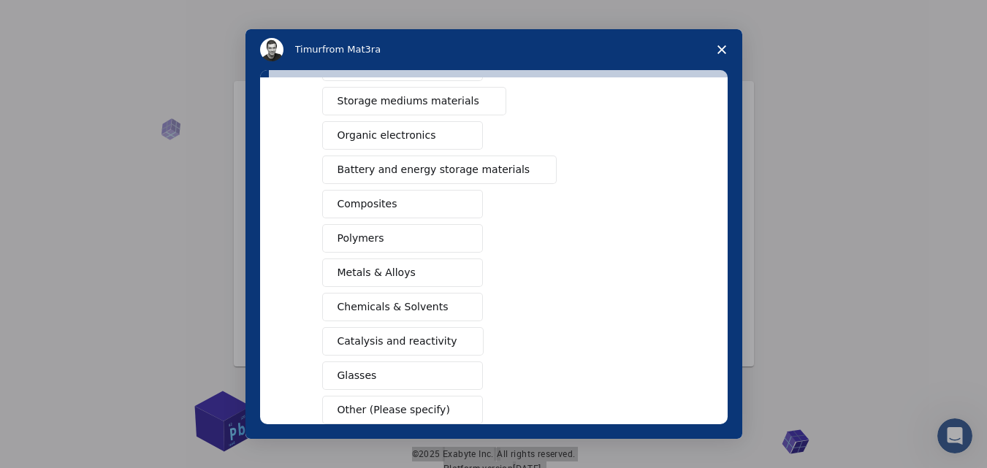
click at [725, 322] on div "What type(s) of materials are you interested in? This is a required response Se…" at bounding box center [493, 254] width 497 height 369
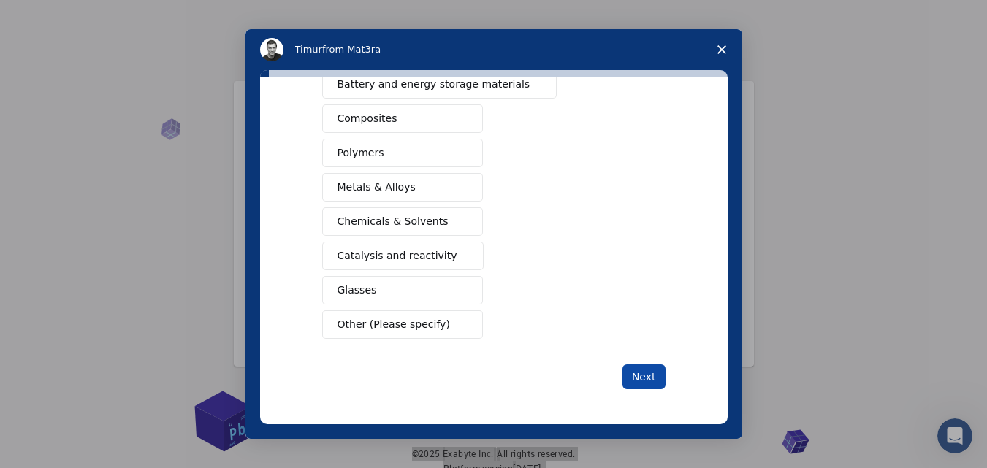
click at [642, 371] on button "Next" at bounding box center [643, 377] width 43 height 25
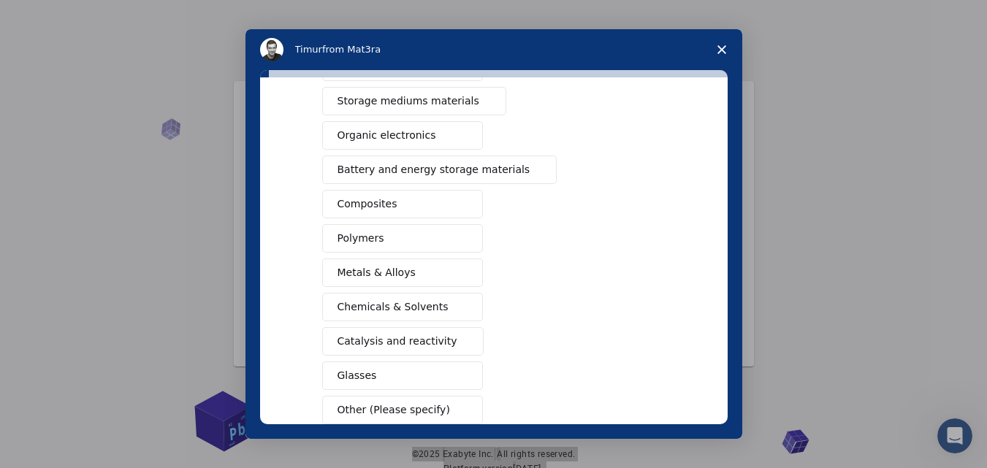
click at [715, 53] on span "Close survey" at bounding box center [721, 49] width 41 height 41
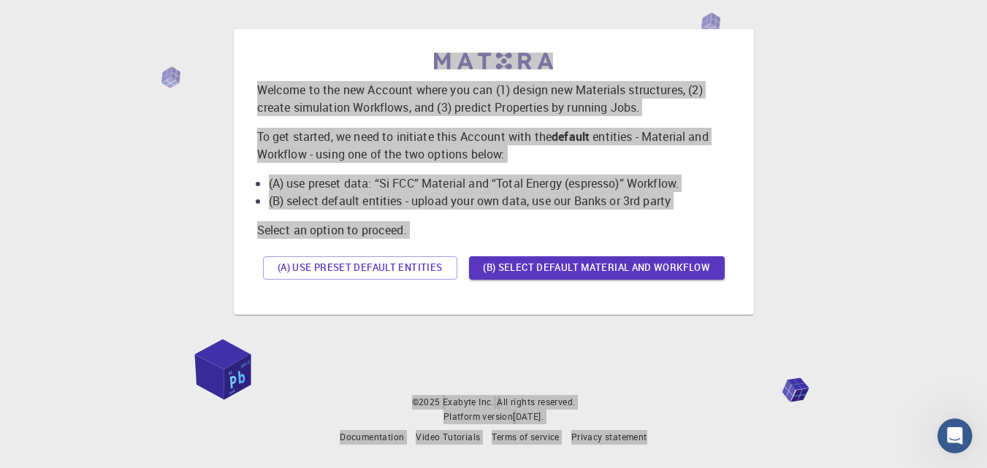
scroll to position [0, 0]
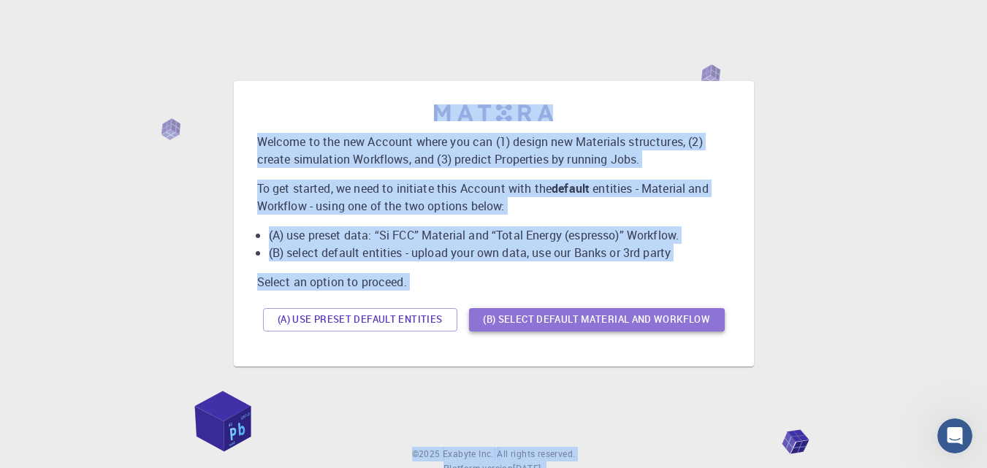
drag, startPoint x: 427, startPoint y: 319, endPoint x: 505, endPoint y: 329, distance: 78.1
click at [505, 329] on button "(B) Select default material and workflow" at bounding box center [597, 319] width 256 height 23
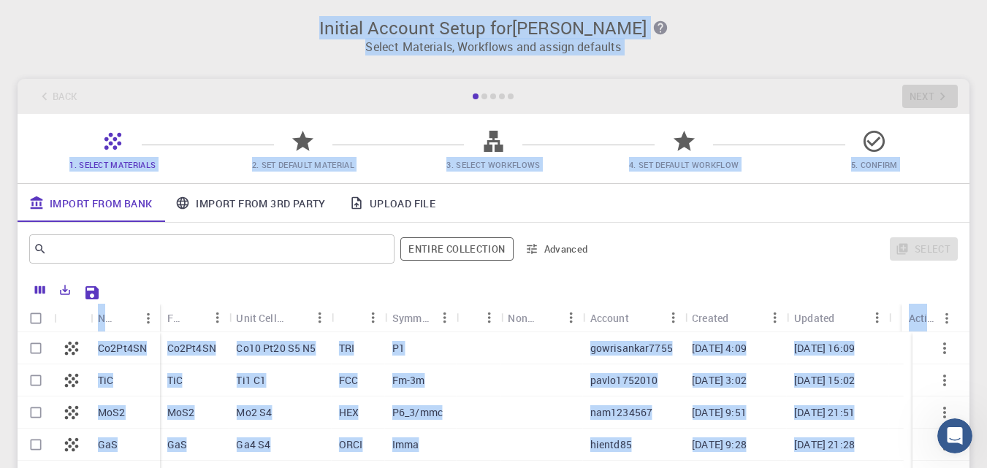
click at [181, 288] on div at bounding box center [533, 291] width 852 height 26
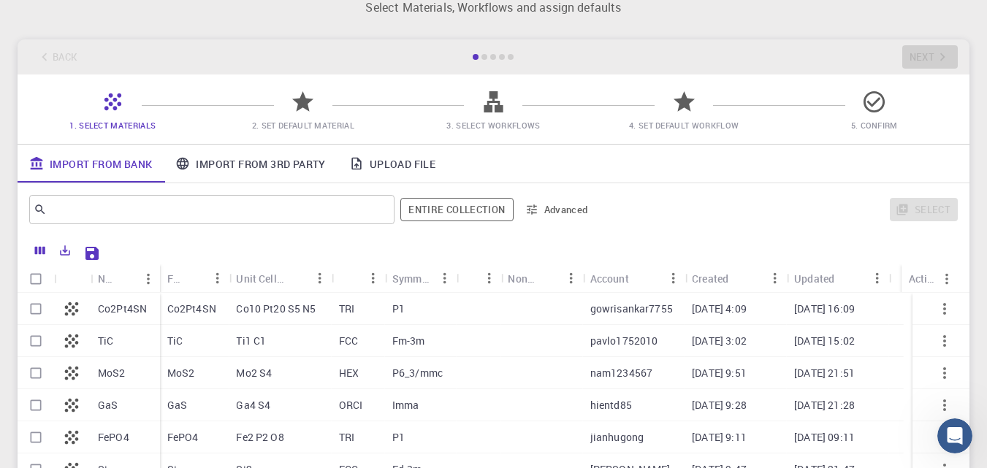
scroll to position [39, 0]
click at [88, 251] on icon "Save Explorer Settings" at bounding box center [92, 254] width 18 height 18
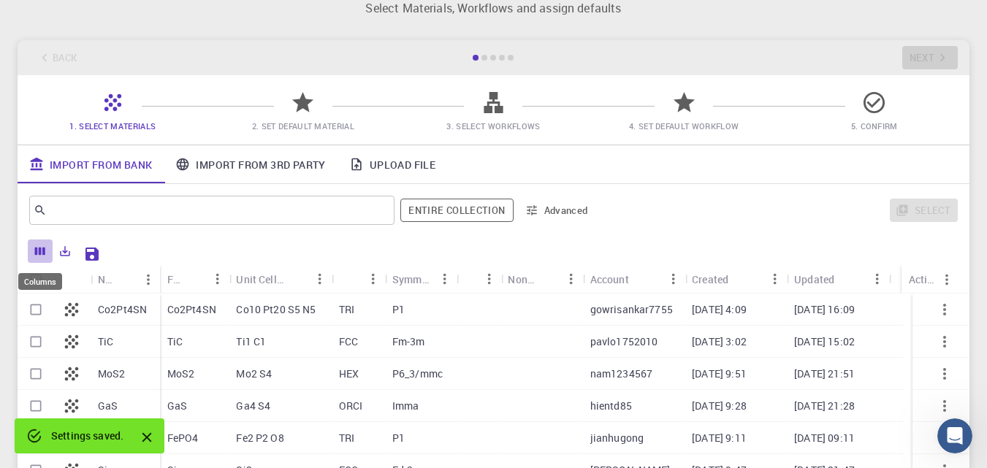
click at [46, 251] on icon "Columns" at bounding box center [40, 251] width 13 height 13
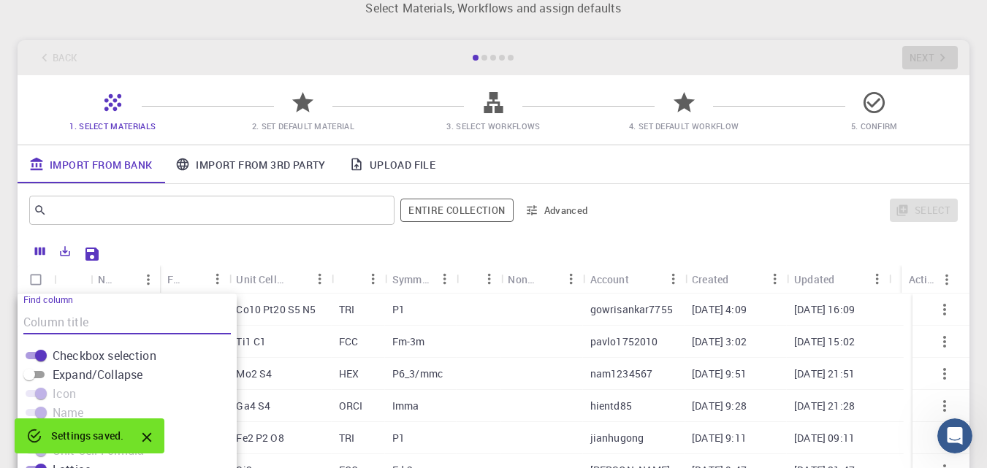
scroll to position [193, 0]
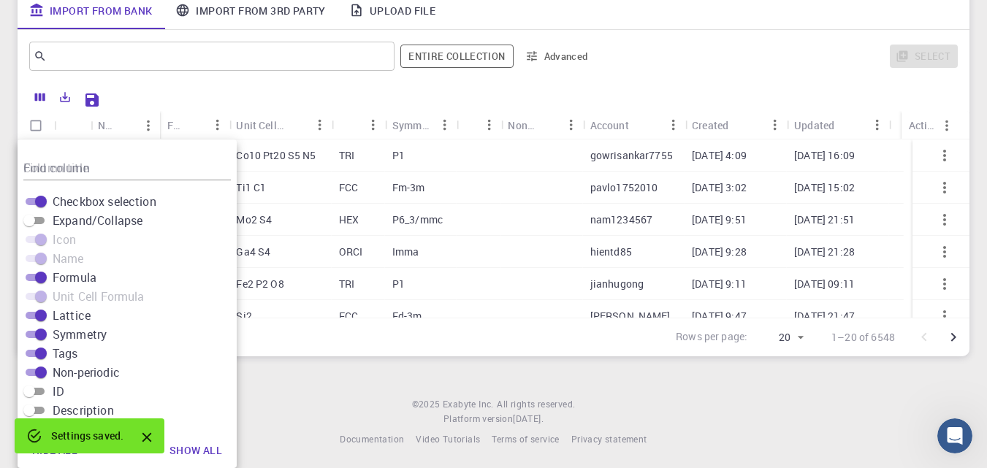
click at [333, 427] on footer "© 2025 Exabyte Inc. All rights reserved. Platform version [DATE] . Documentatio…" at bounding box center [493, 422] width 987 height 50
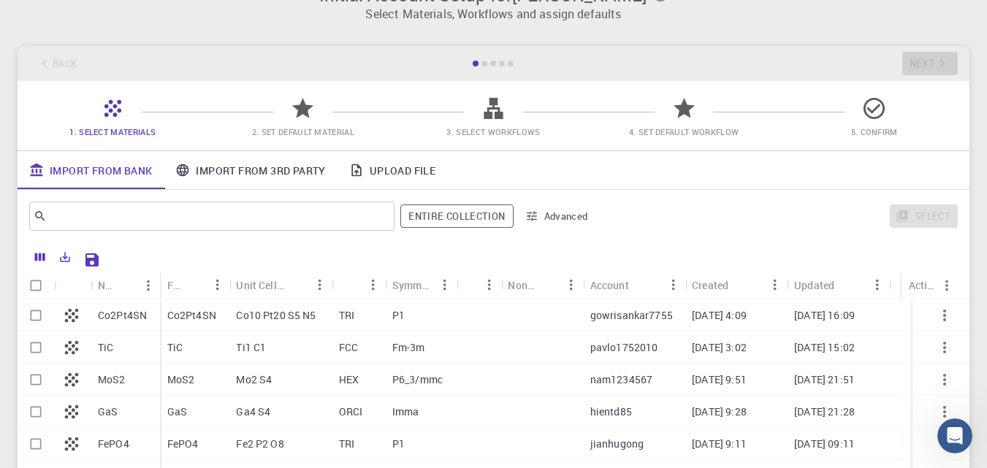
scroll to position [35, 0]
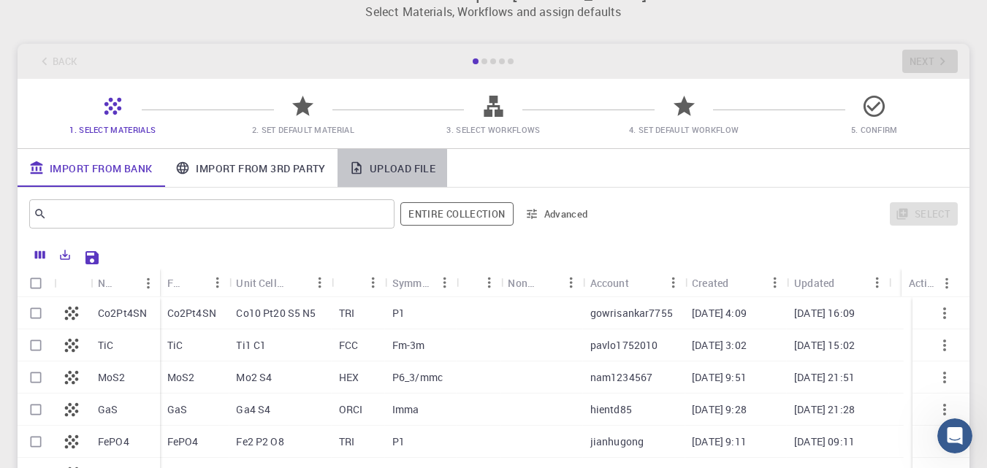
click at [381, 180] on link "Upload File" at bounding box center [393, 168] width 110 height 38
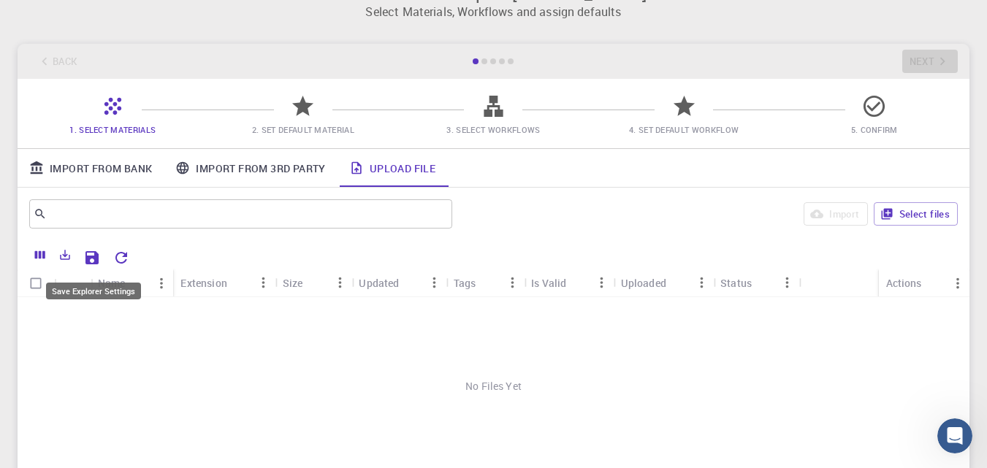
click at [94, 261] on icon "Save Explorer Settings" at bounding box center [92, 258] width 18 height 18
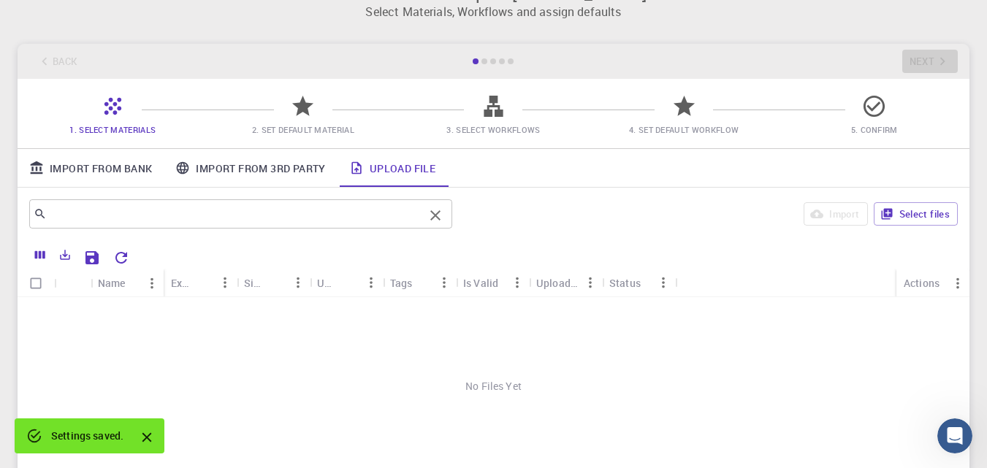
click at [318, 226] on div "​" at bounding box center [240, 213] width 423 height 29
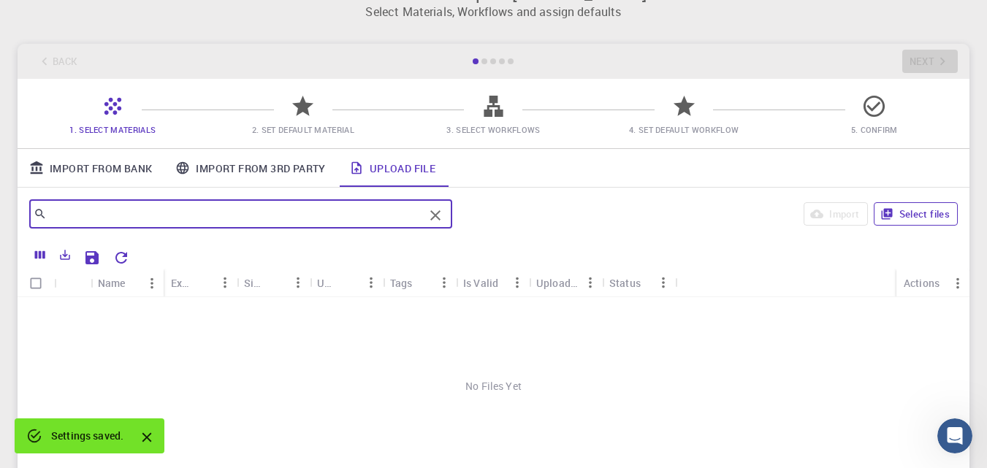
click at [883, 218] on icon "button" at bounding box center [886, 213] width 13 height 13
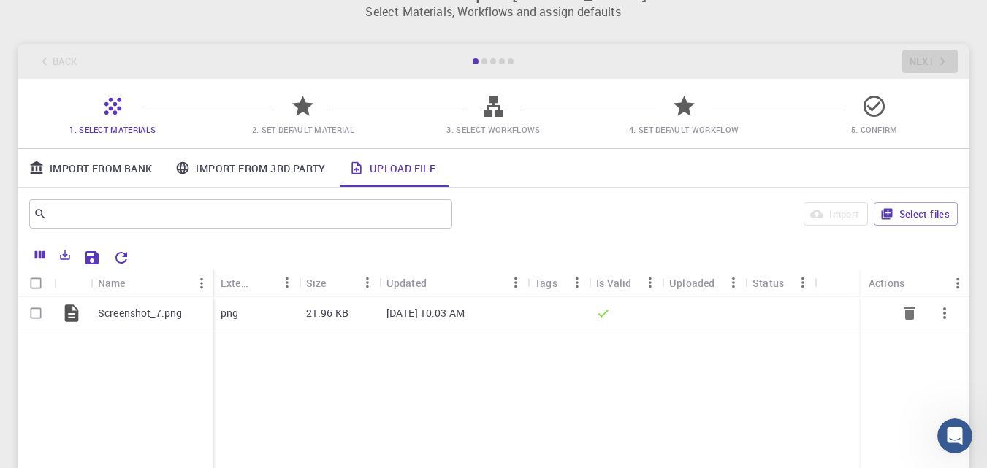
click at [731, 302] on div at bounding box center [703, 313] width 83 height 32
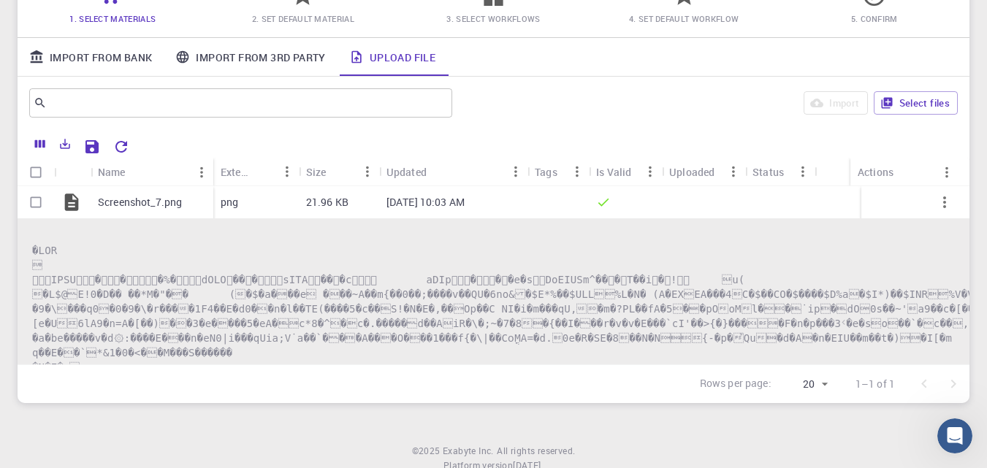
scroll to position [129, 0]
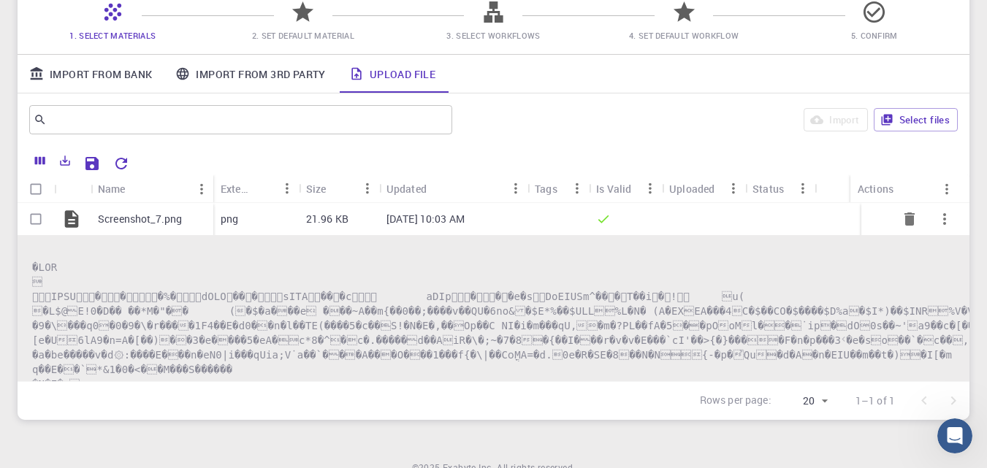
click at [717, 216] on div at bounding box center [703, 219] width 83 height 32
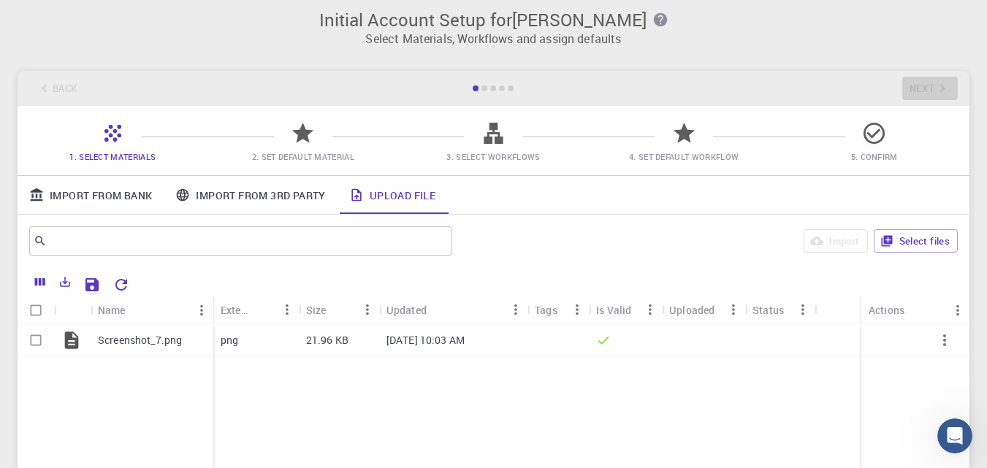
scroll to position [0, 0]
